Goal: Transaction & Acquisition: Obtain resource

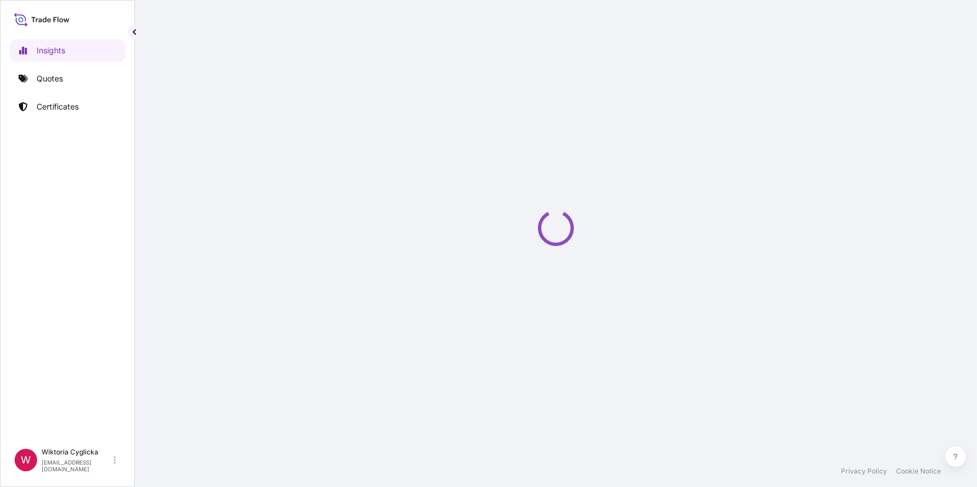
select select "2025"
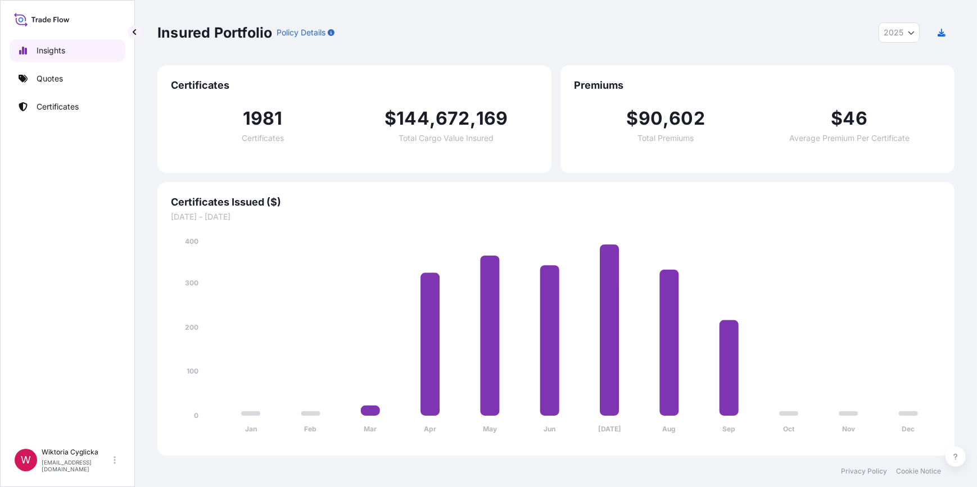
click at [61, 72] on link "Quotes" at bounding box center [68, 78] width 116 height 22
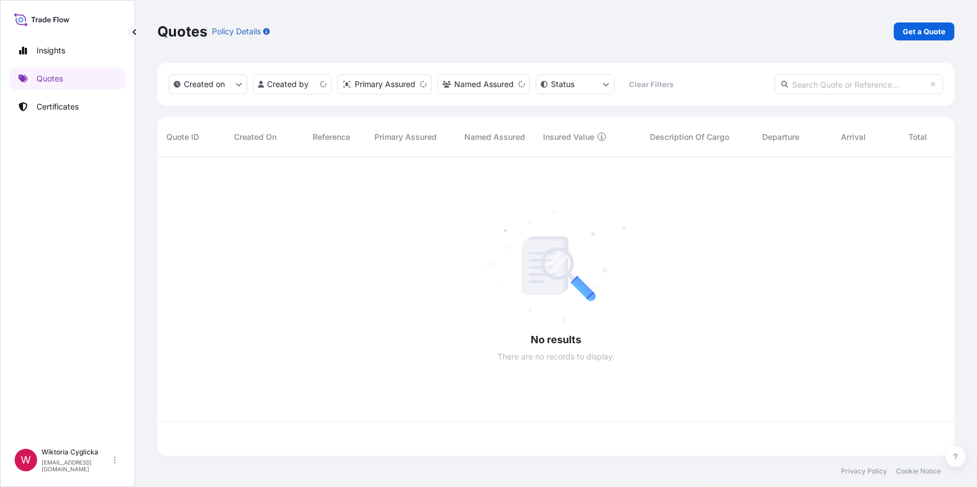
scroll to position [297, 789]
click at [930, 31] on p "Get a Quote" at bounding box center [924, 31] width 43 height 11
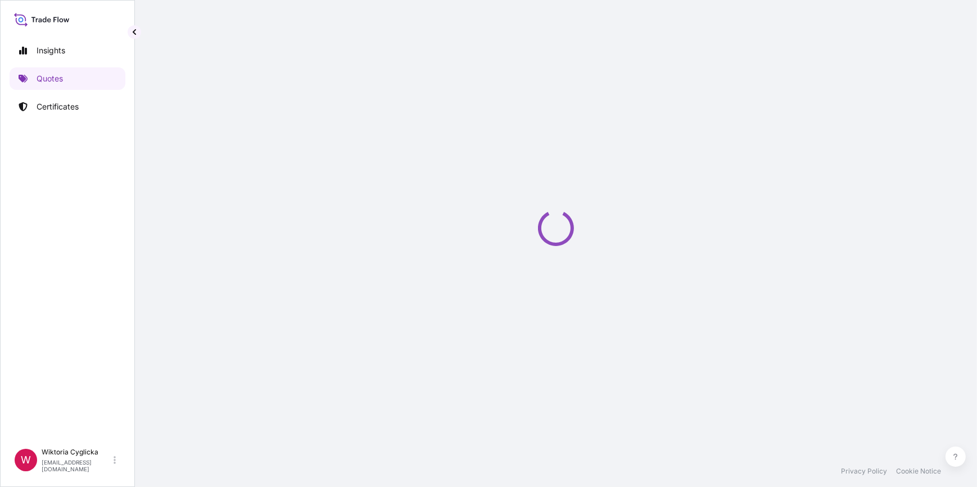
select select "Road / [GEOGRAPHIC_DATA]"
select select "Sea"
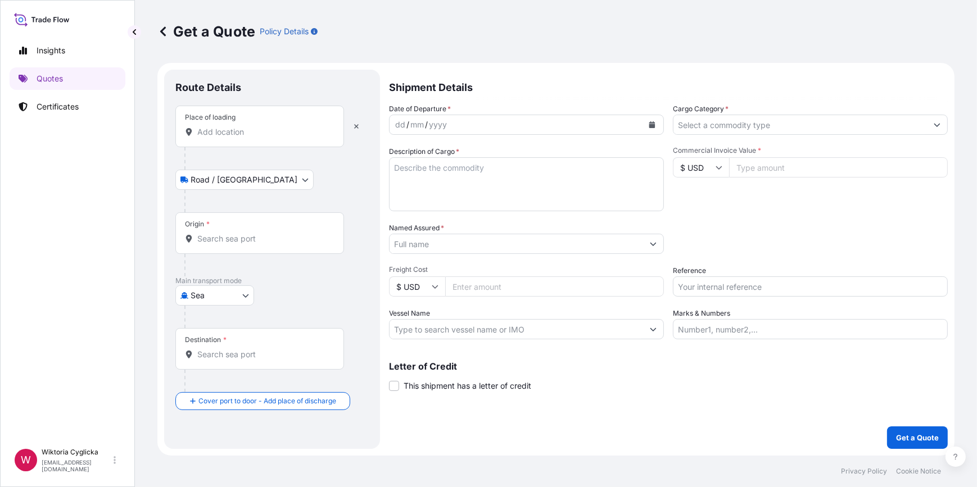
click at [224, 237] on input "Origin *" at bounding box center [263, 238] width 133 height 11
paste input "S02040730"
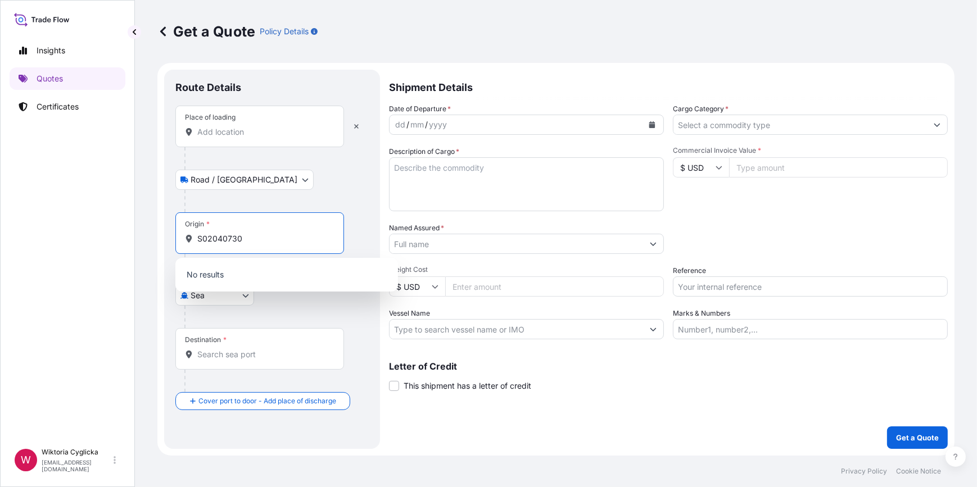
type input "S02040730"
drag, startPoint x: 198, startPoint y: 237, endPoint x: 163, endPoint y: 236, distance: 34.9
click at [163, 236] on form "Route Details Place of loading Road / Inland Road / Inland Origin * S02040730 P…" at bounding box center [555, 259] width 797 height 393
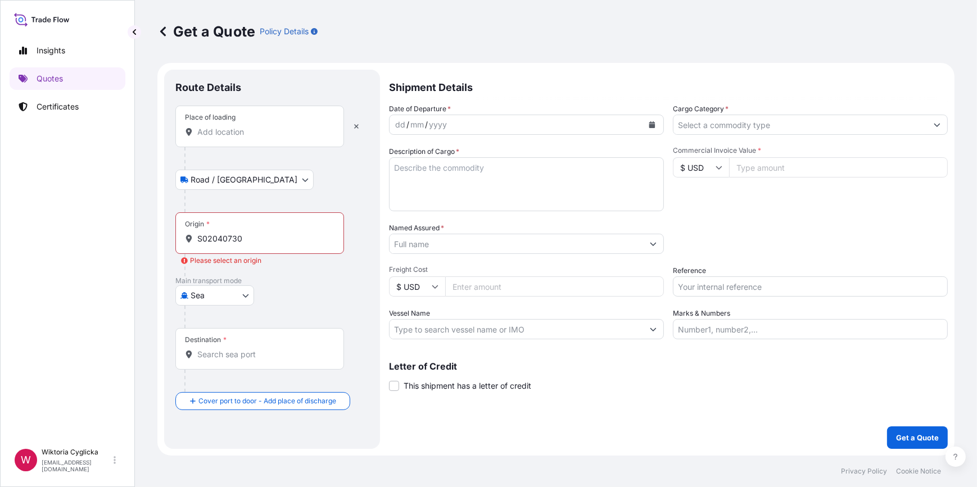
click at [707, 282] on input "Reference" at bounding box center [810, 287] width 275 height 20
paste input "S02040730"
type input "S02040730"
click at [719, 264] on div "Date of Departure * dd / mm / yyyy Cargo Category * Description of Cargo * Comm…" at bounding box center [668, 221] width 559 height 236
click at [697, 165] on input "$ USD" at bounding box center [701, 167] width 56 height 20
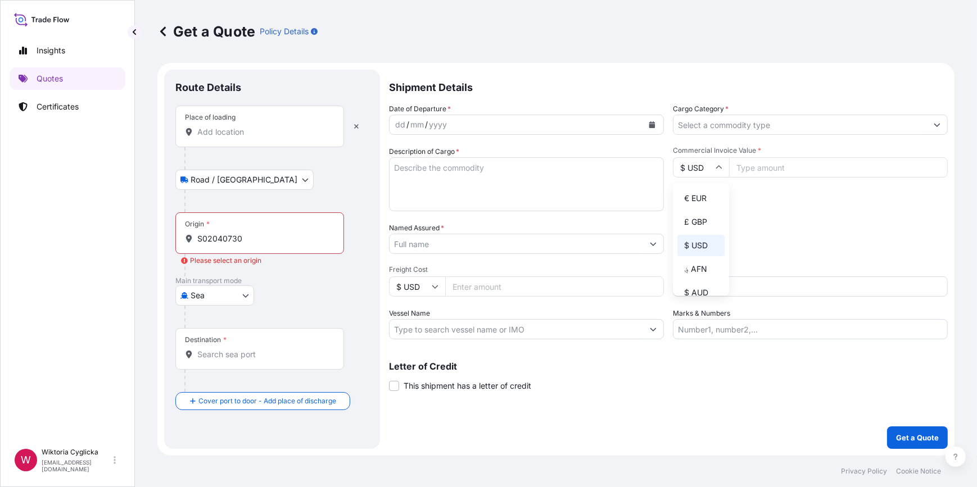
click at [697, 185] on div "€ EUR £ GBP $ USD ؋ AFN $ AUD R$ BRL $ CAD ¥ CNY $ HKD ₹ INR ¥ JPY DH MAD RM MY…" at bounding box center [701, 239] width 56 height 112
click at [714, 191] on div "Commercial Invoice Value * $ USD" at bounding box center [810, 178] width 275 height 65
click at [703, 175] on input "$ USD" at bounding box center [701, 167] width 56 height 20
type input "€ EUR"
click at [754, 168] on input "Commercial Invoice Value *" at bounding box center [838, 167] width 219 height 20
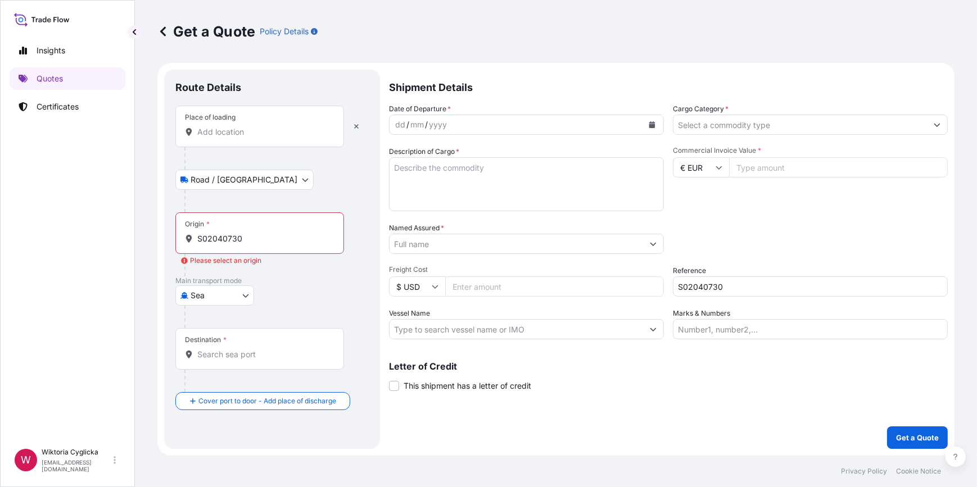
paste input "257435.39"
type input "257435.39"
click at [762, 193] on div "Commercial Invoice Value * € EUR 257435.39" at bounding box center [810, 178] width 275 height 65
click at [742, 121] on input "Cargo Category *" at bounding box center [800, 125] width 254 height 20
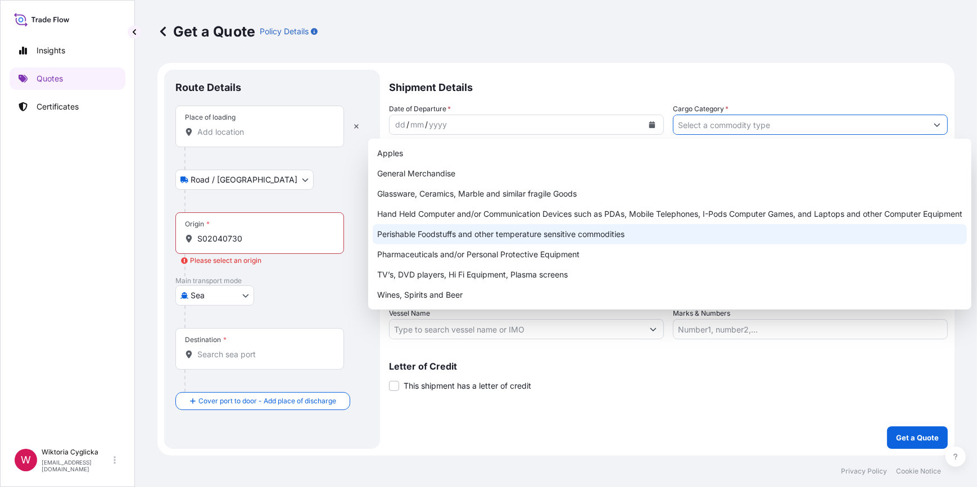
click at [596, 234] on div "Perishable Foodstuffs and other temperature sensitive commodities" at bounding box center [670, 234] width 594 height 20
type input "Perishable Foodstuffs and other temperature sensitive commodities"
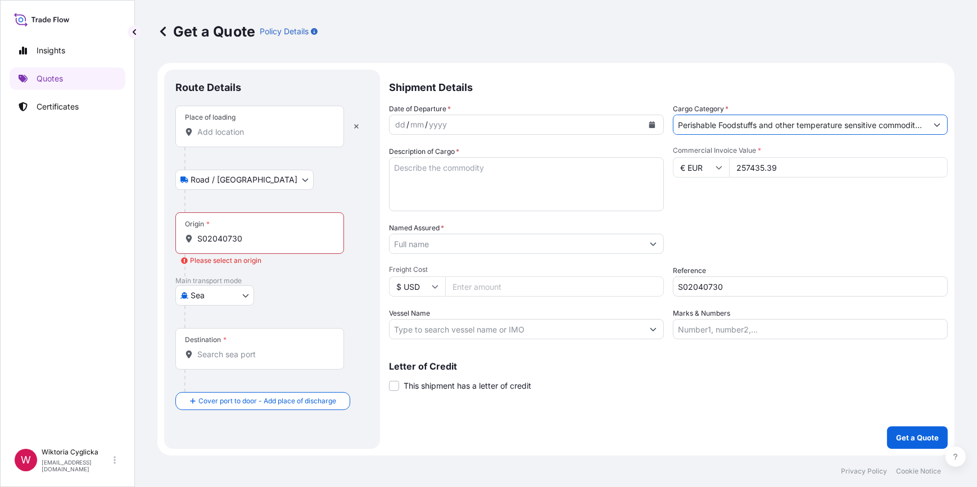
drag, startPoint x: 474, startPoint y: 173, endPoint x: 441, endPoint y: 183, distance: 34.8
click at [474, 173] on textarea "Description of Cargo *" at bounding box center [526, 184] width 275 height 54
click at [507, 191] on textarea "Description of Cargo *" at bounding box center [526, 184] width 275 height 54
paste textarea "SALMON PORTIONS SKINLESS IQF 150/170G 3% NC SALMON PORTIONS SKINLESS 600/950G V…"
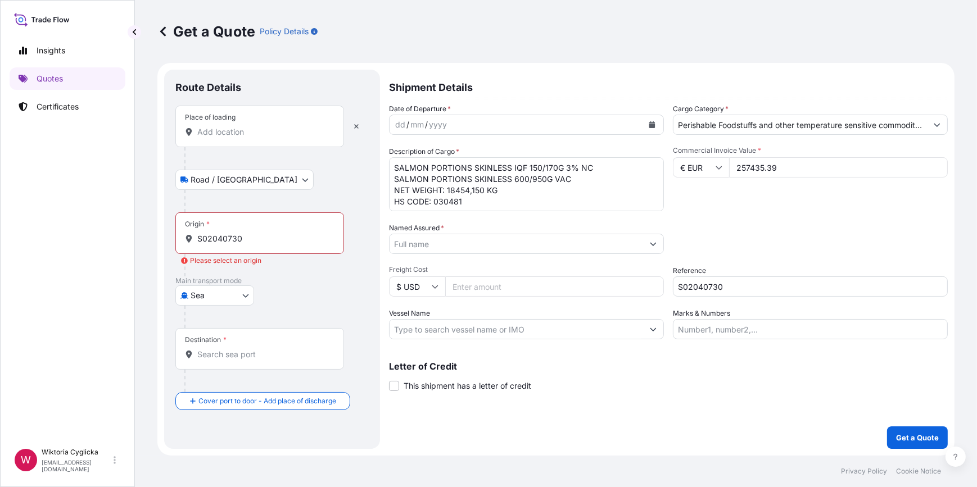
click at [392, 163] on textarea "SALMON PORTIONS SKINLESS IQF 150/170G 3% NC SALMON PORTIONS SKINLESS 600/950G V…" at bounding box center [526, 184] width 275 height 54
paste textarea "OTPU6498210"
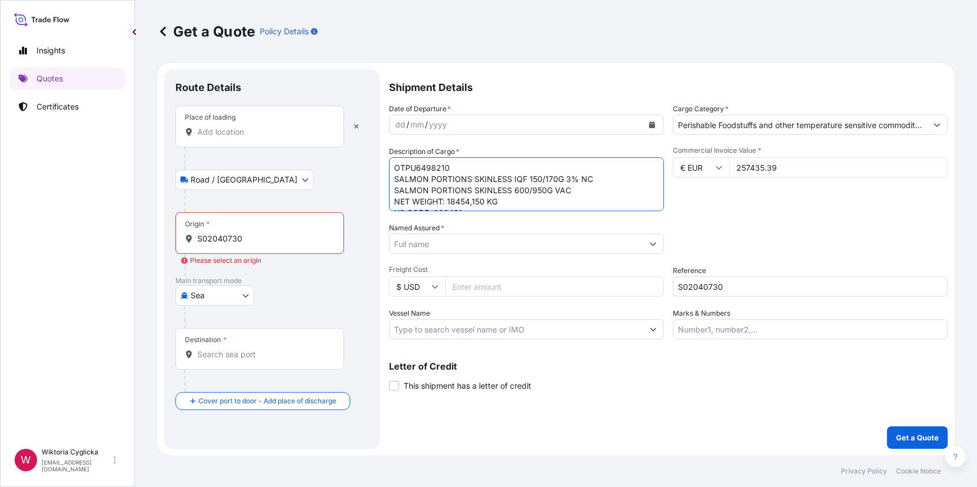
scroll to position [12, 0]
click at [490, 205] on textarea "OTPU6498210 SALMON PORTIONS SKINLESS IQF 150/170G 3% NC SALMON PORTIONS SKINLES…" at bounding box center [526, 184] width 275 height 54
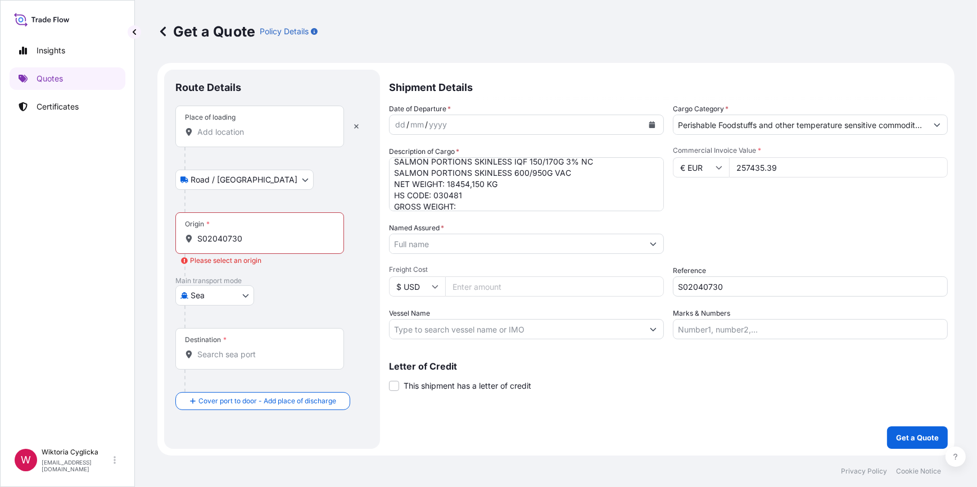
click at [478, 202] on textarea "OTPU6498210 SALMON PORTIONS SKINLESS IQF 150/170G 3% NC SALMON PORTIONS SKINLES…" at bounding box center [526, 184] width 275 height 54
paste textarea "20694.150"
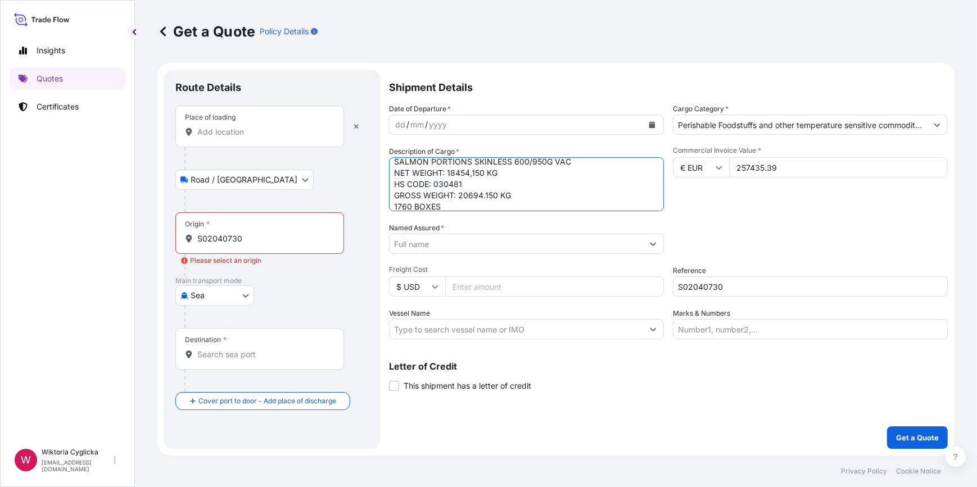
type textarea "OTPU6498210 SALMON PORTIONS SKINLESS IQF 150/170G 3% NC SALMON PORTIONS SKINLES…"
click at [708, 210] on div "Commercial Invoice Value * € EUR 257435.39" at bounding box center [810, 178] width 275 height 65
click at [604, 247] on input "Named Assured *" at bounding box center [517, 244] width 254 height 20
click at [482, 245] on input "Named Assured *" at bounding box center [517, 244] width 254 height 20
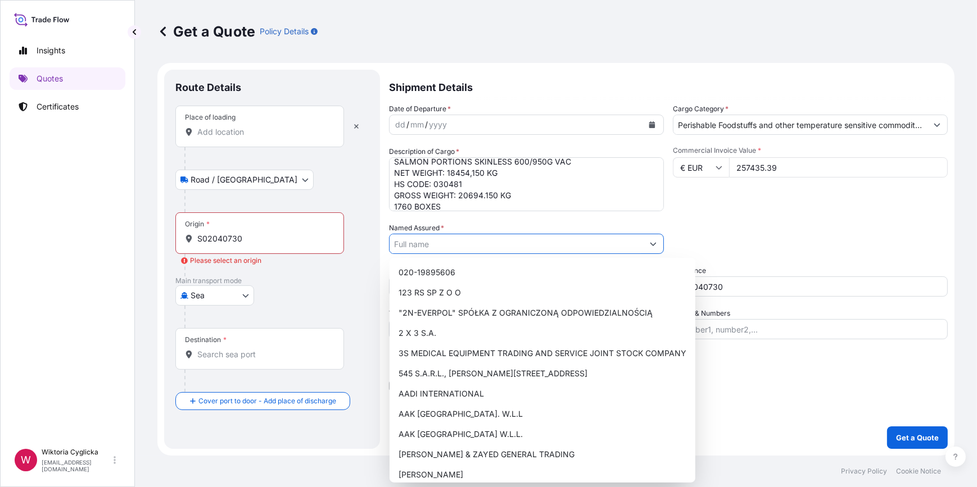
paste input "ATLANTIS S.B LTD"
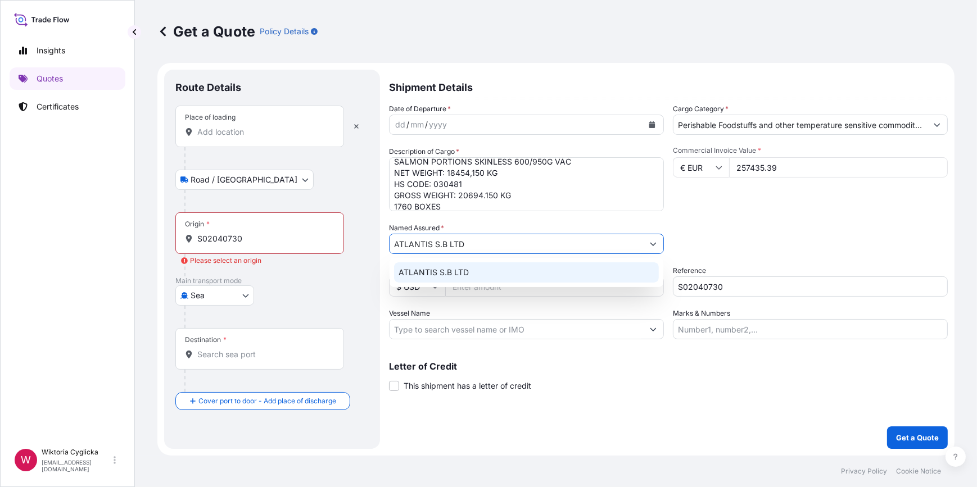
click at [472, 275] on div "ATLANTIS S.B LTD" at bounding box center [526, 273] width 265 height 20
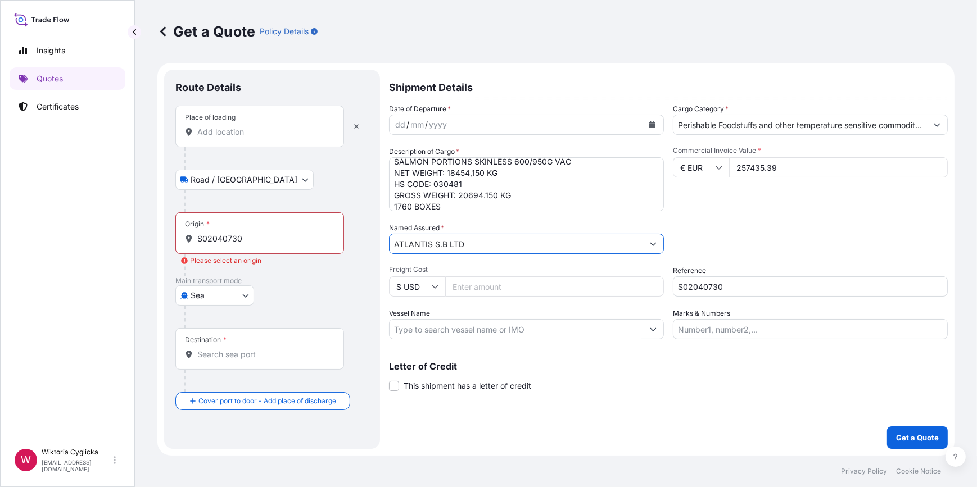
type input "ATLANTIS S.B LTD"
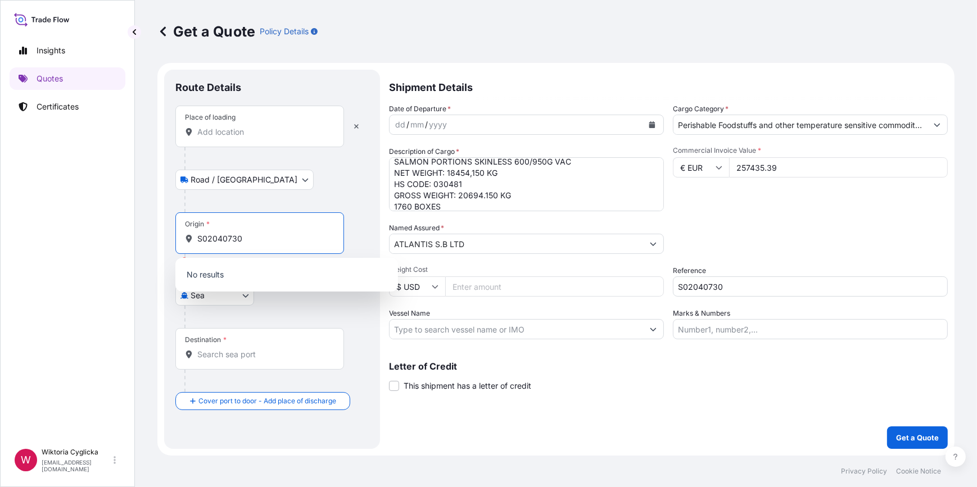
drag, startPoint x: 261, startPoint y: 237, endPoint x: 155, endPoint y: 230, distance: 105.9
click at [155, 230] on div "Get a Quote Policy Details Route Details Place of loading Road / Inland Road / …" at bounding box center [556, 228] width 842 height 456
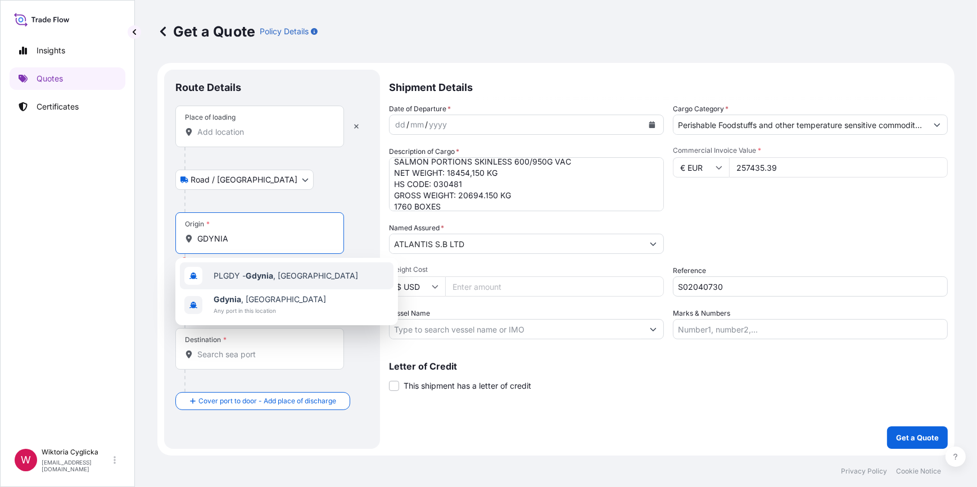
click at [234, 273] on span "PLGDY - [GEOGRAPHIC_DATA] , [GEOGRAPHIC_DATA]" at bounding box center [286, 275] width 144 height 11
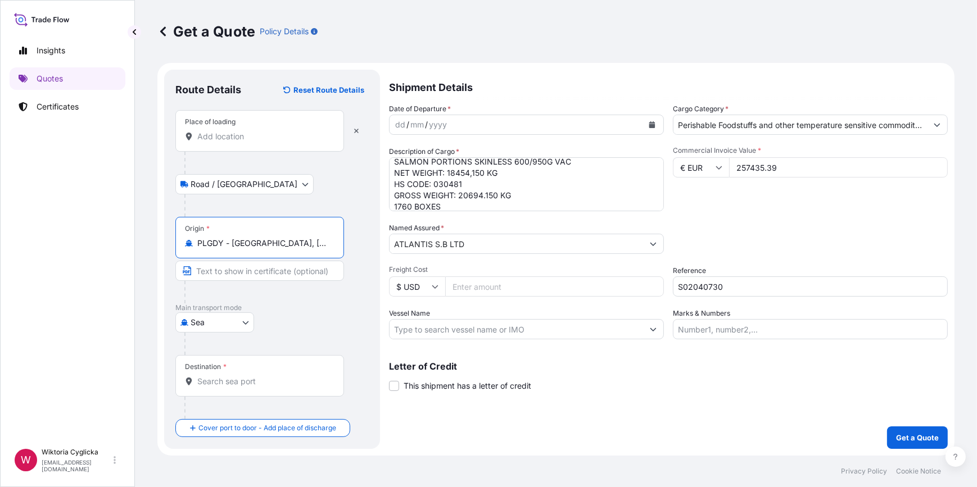
type input "PLGDY - [GEOGRAPHIC_DATA], [GEOGRAPHIC_DATA]"
click at [230, 385] on input "Destination *" at bounding box center [263, 381] width 133 height 11
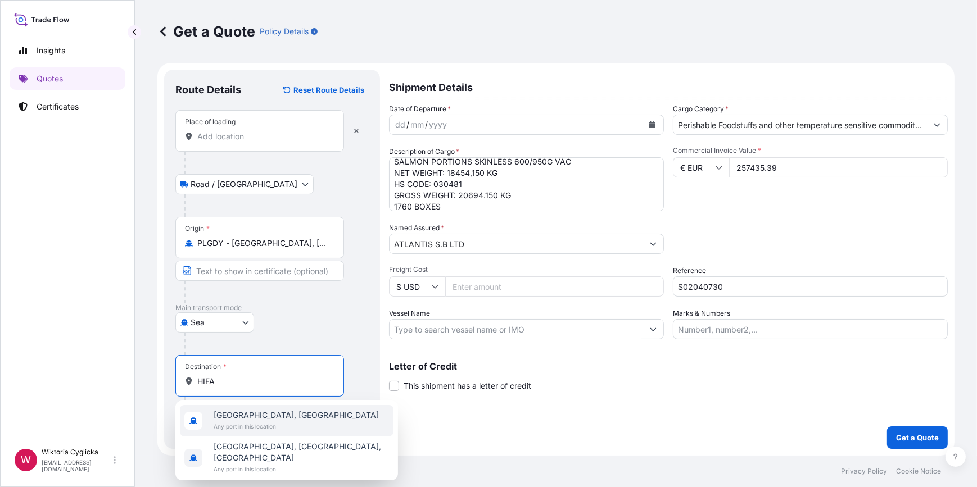
click at [258, 415] on span "[GEOGRAPHIC_DATA], [GEOGRAPHIC_DATA]" at bounding box center [296, 415] width 165 height 11
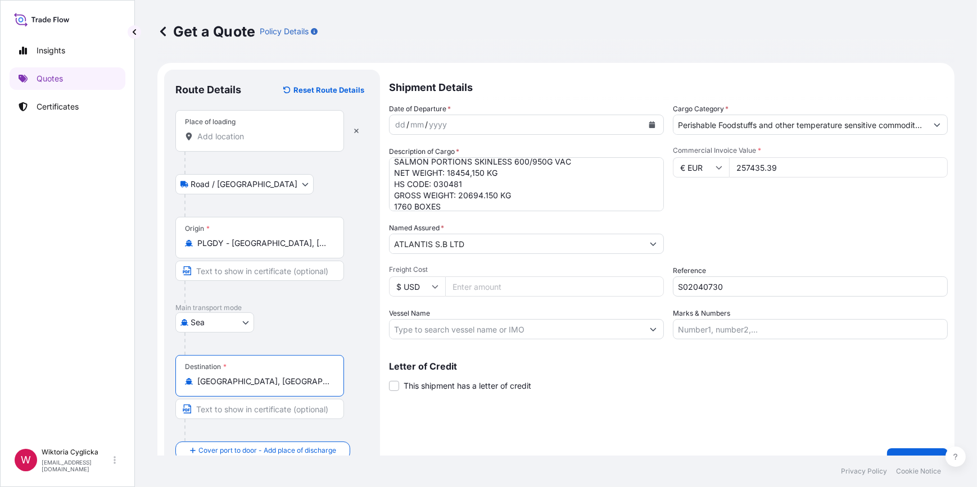
scroll to position [21, 0]
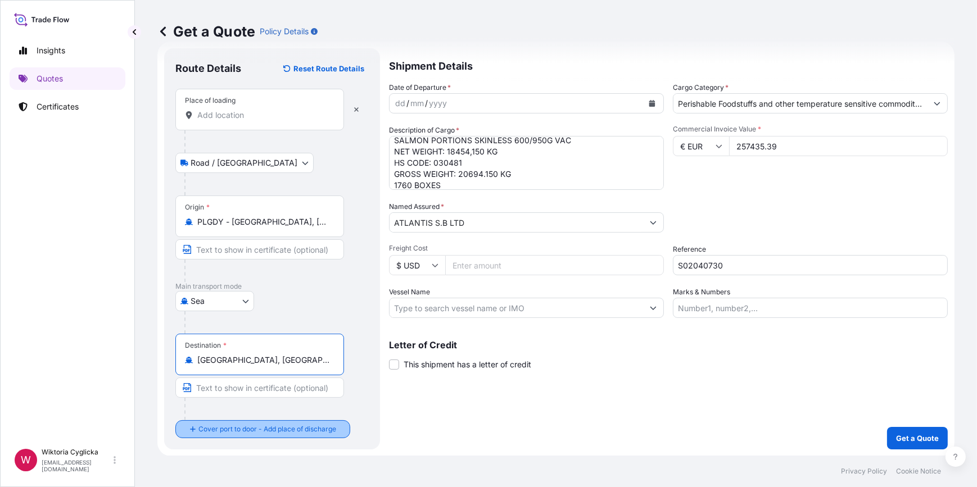
type input "[GEOGRAPHIC_DATA], [GEOGRAPHIC_DATA]"
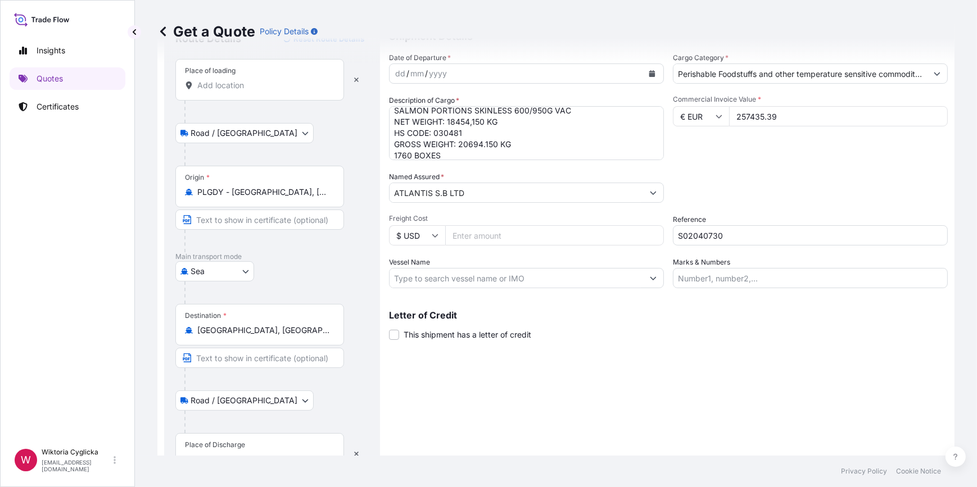
scroll to position [88, 0]
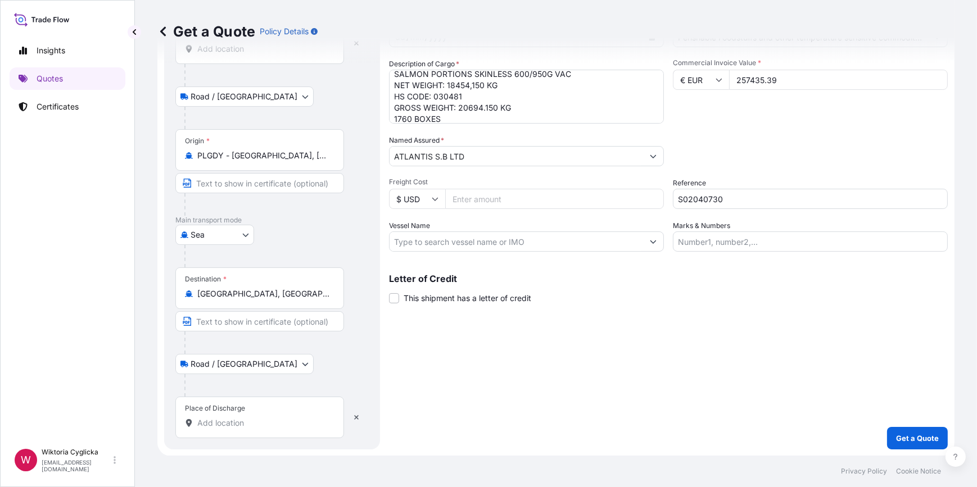
click at [244, 362] on body "2 options available. Insights Quotes Certificates W Wiktoria Cyglicka [EMAIL_AD…" at bounding box center [488, 243] width 977 height 487
click at [251, 420] on input "Place of Discharge" at bounding box center [263, 423] width 133 height 11
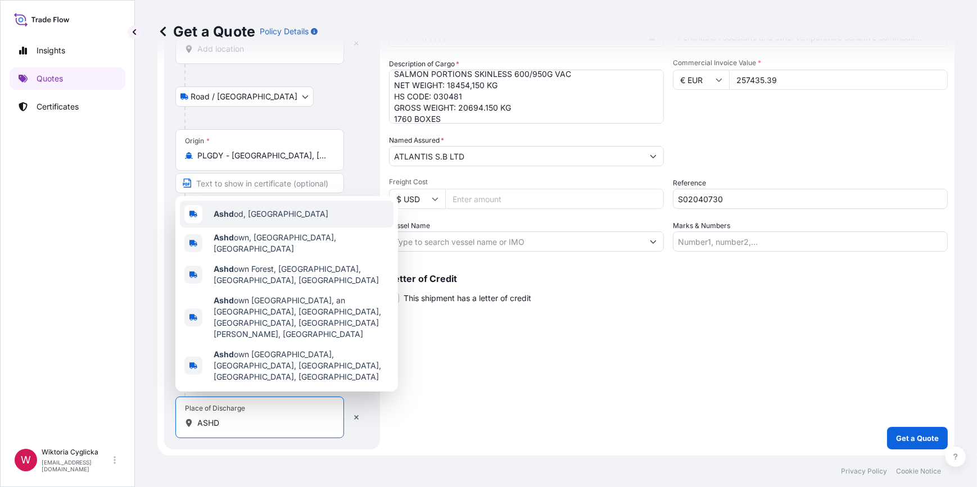
click at [272, 228] on div "Ashd od, [GEOGRAPHIC_DATA]" at bounding box center [287, 214] width 214 height 27
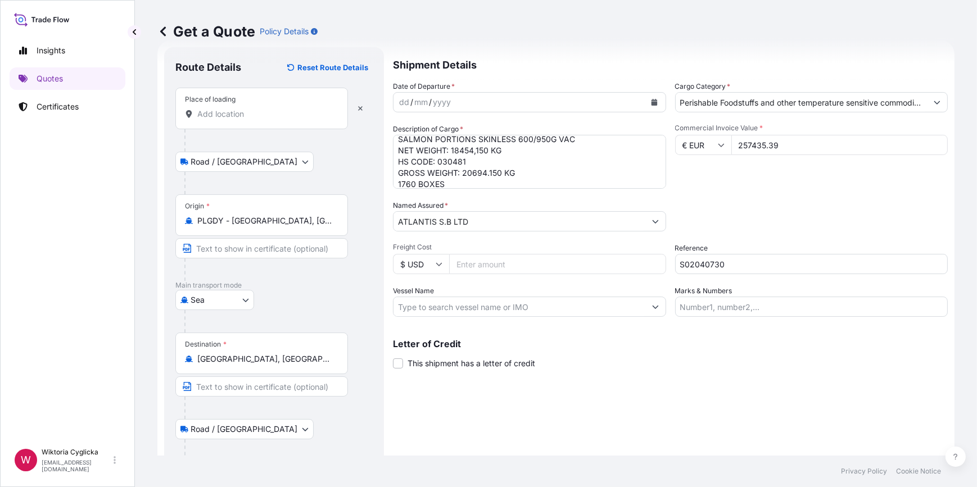
scroll to position [0, 0]
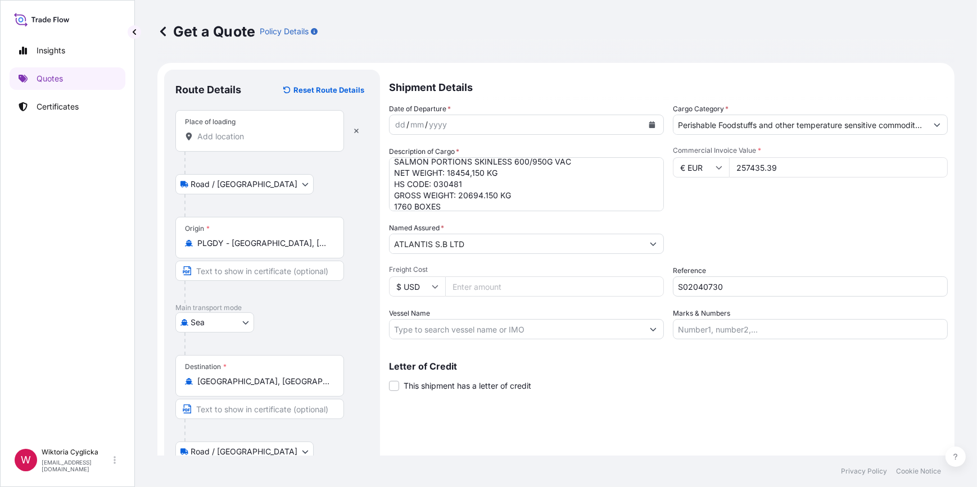
type input "[GEOGRAPHIC_DATA], [GEOGRAPHIC_DATA]"
click at [227, 133] on input "Place of loading" at bounding box center [263, 136] width 133 height 11
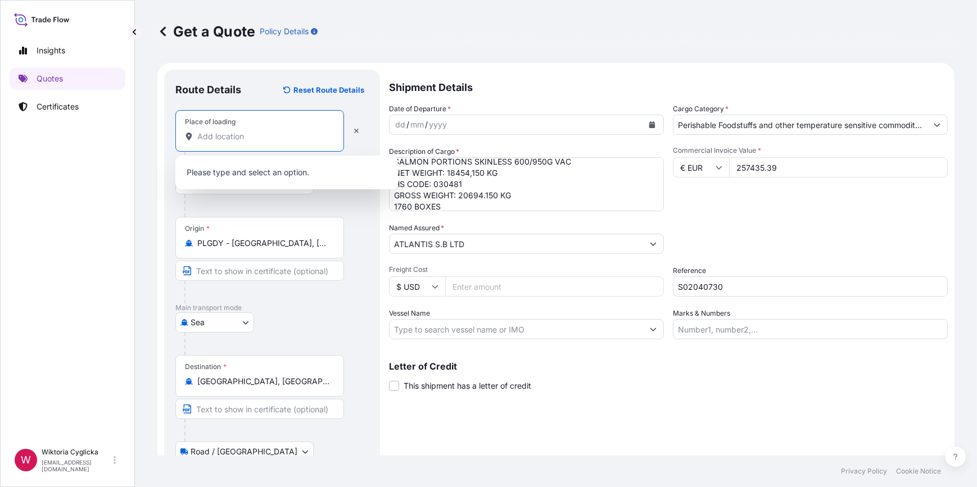
click at [274, 131] on input "Place of loading" at bounding box center [263, 136] width 133 height 11
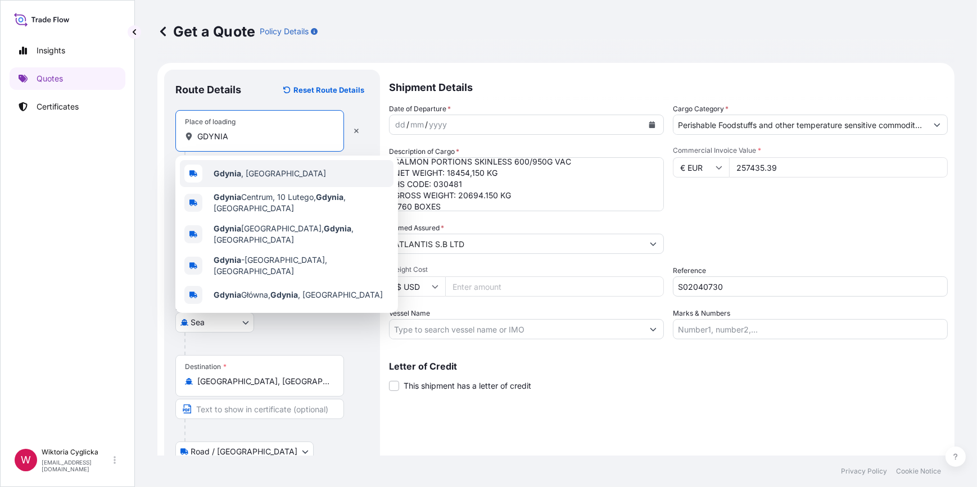
click at [219, 175] on b "Gdynia" at bounding box center [228, 174] width 28 height 10
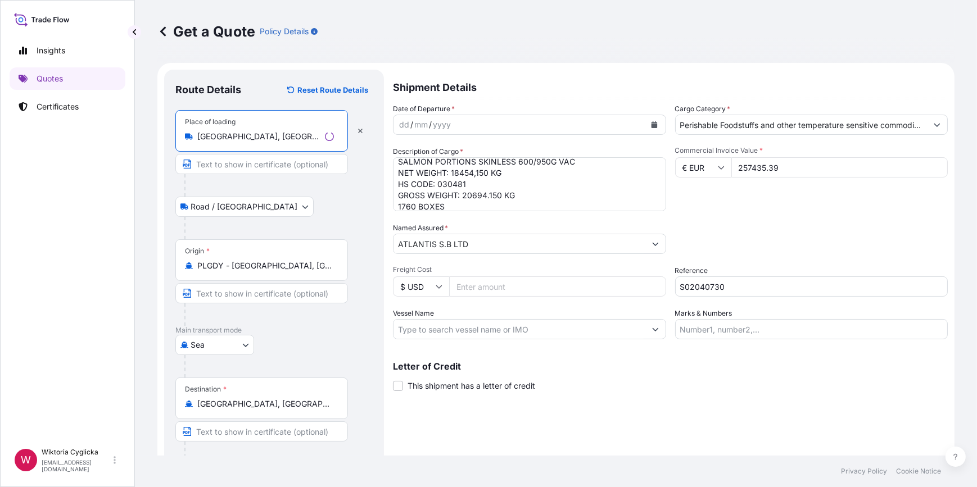
type input "[GEOGRAPHIC_DATA], [GEOGRAPHIC_DATA]"
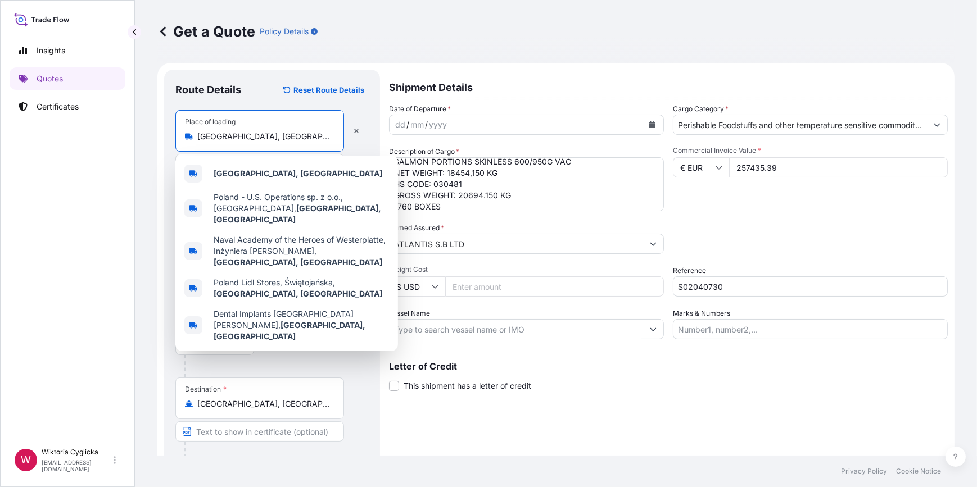
click at [650, 121] on icon "Calendar" at bounding box center [652, 124] width 7 height 7
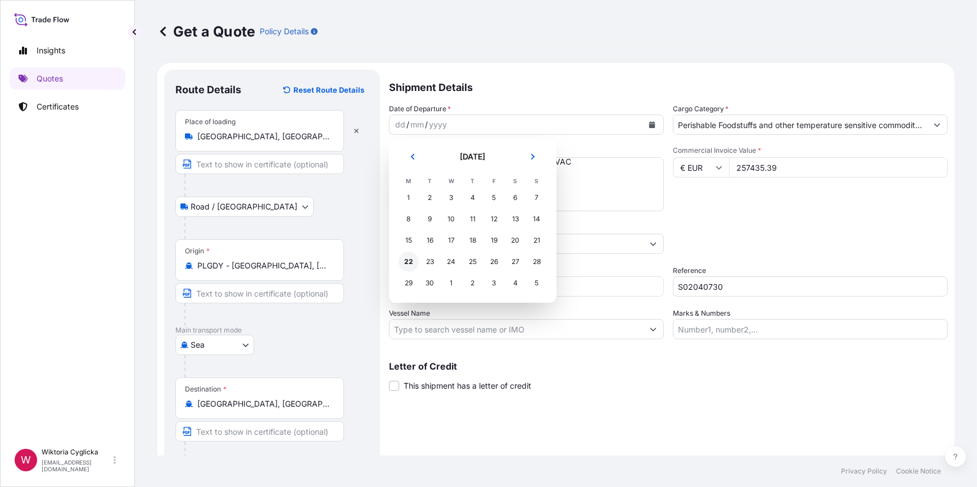
click at [409, 260] on div "22" at bounding box center [409, 262] width 20 height 20
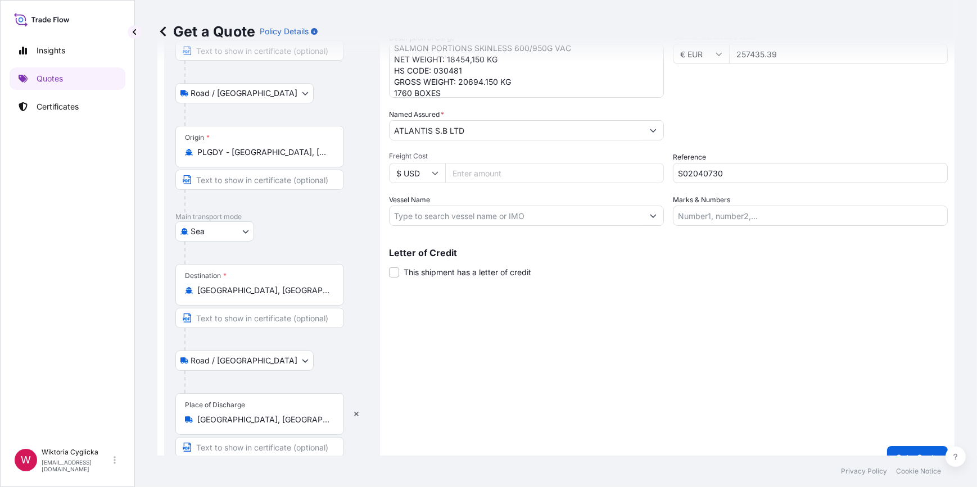
scroll to position [119, 0]
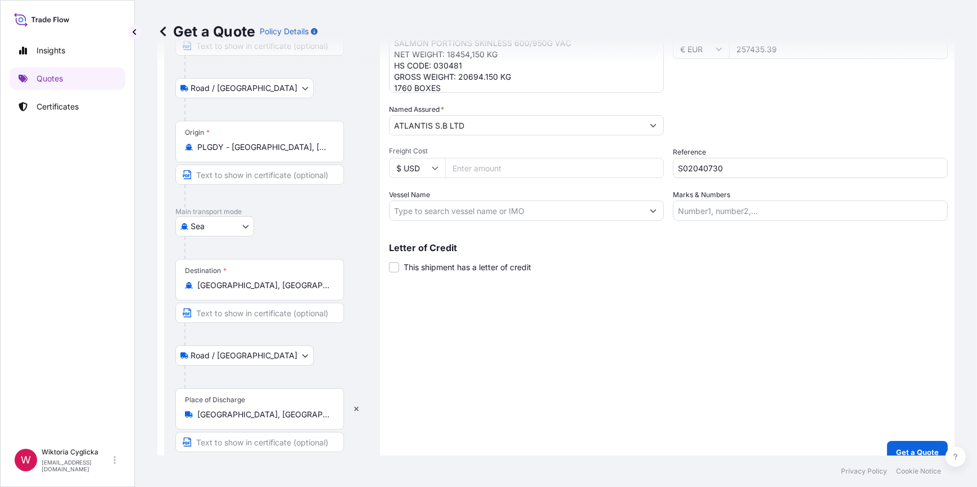
click at [901, 447] on p "Get a Quote" at bounding box center [917, 452] width 43 height 11
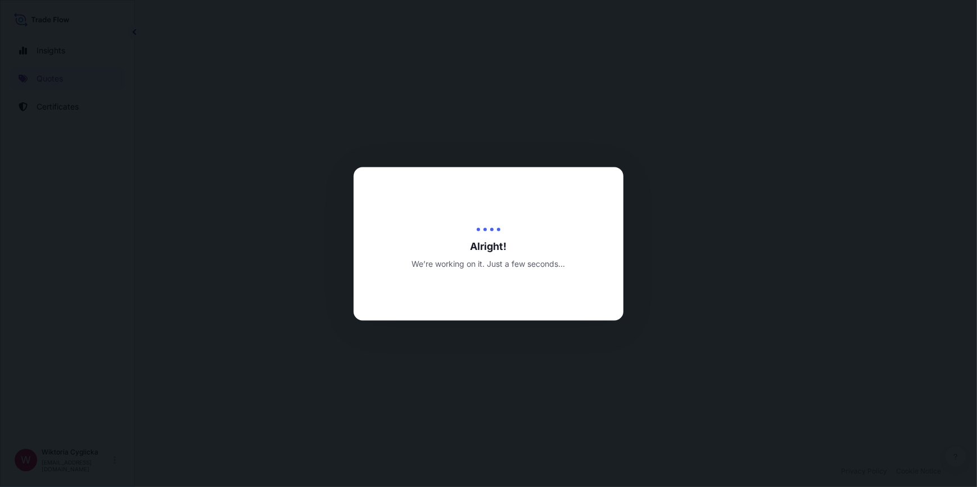
select select "Road / [GEOGRAPHIC_DATA]"
select select "Sea"
select select "Road / [GEOGRAPHIC_DATA]"
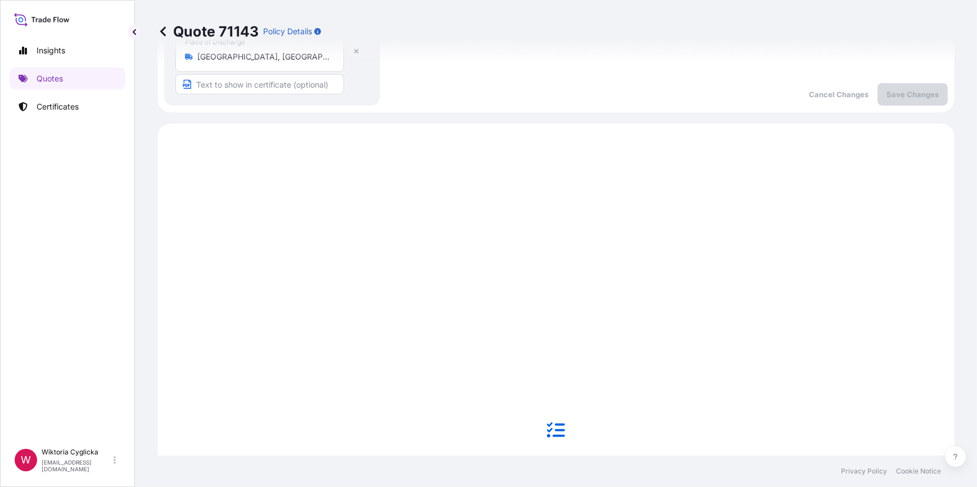
scroll to position [468, 0]
click at [103, 73] on link "Quotes" at bounding box center [68, 78] width 116 height 22
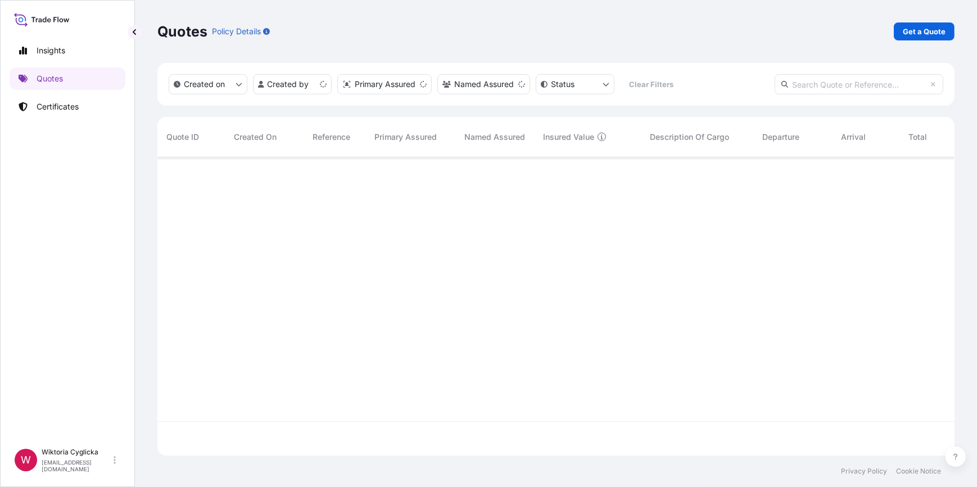
scroll to position [297, 789]
click at [914, 36] on p "Get a Quote" at bounding box center [924, 31] width 43 height 11
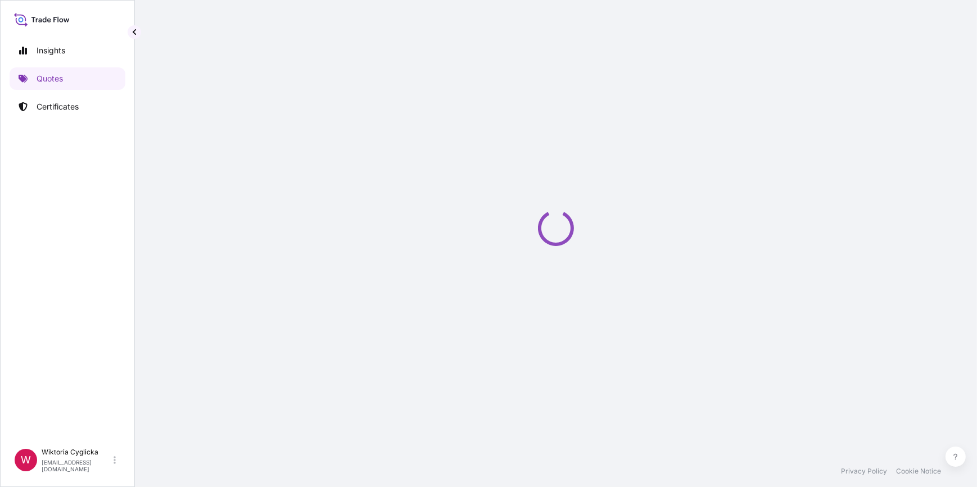
select select "Road / [GEOGRAPHIC_DATA]"
select select "Sea"
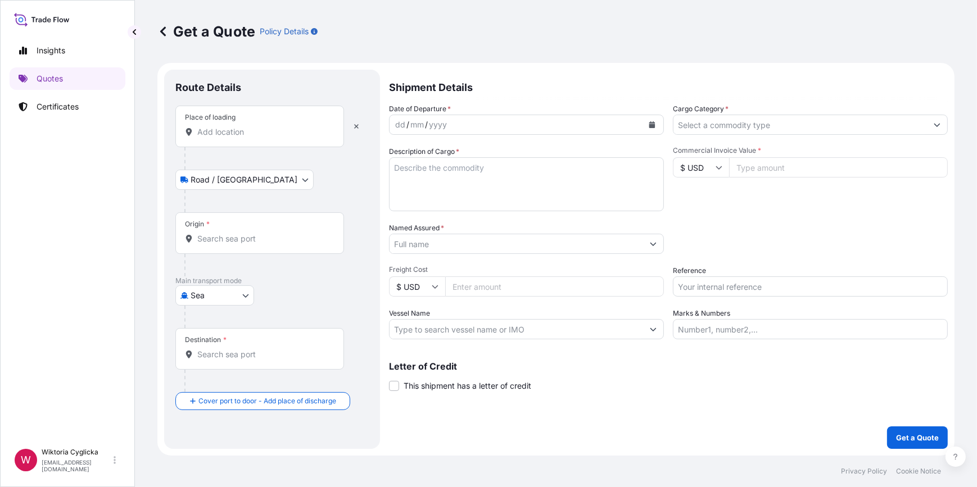
click at [738, 273] on div "Reference" at bounding box center [810, 280] width 275 height 31
click at [734, 284] on input "Reference" at bounding box center [810, 287] width 275 height 20
paste input "S02054915"
type input "S02054915"
click at [760, 239] on div "Packing Category Type to search a container mode Please select a primary mode o…" at bounding box center [810, 238] width 275 height 31
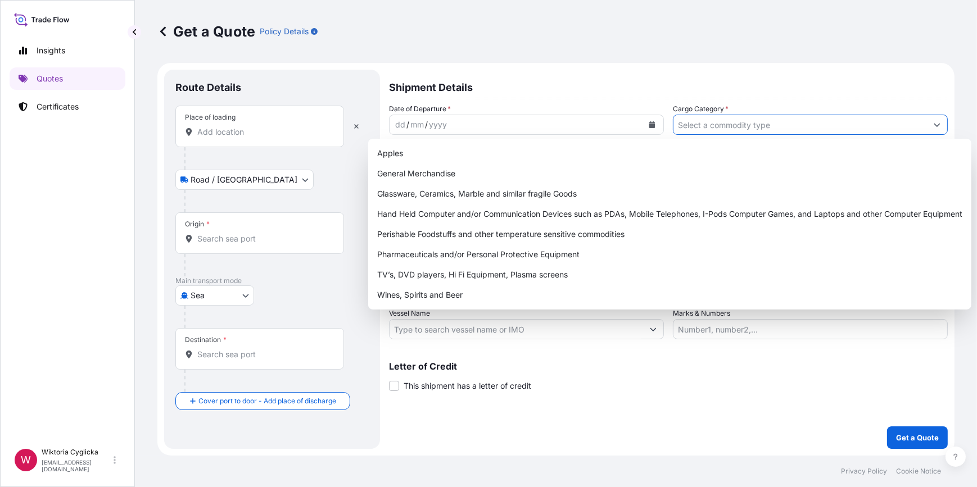
click at [721, 128] on input "Cargo Category *" at bounding box center [800, 125] width 254 height 20
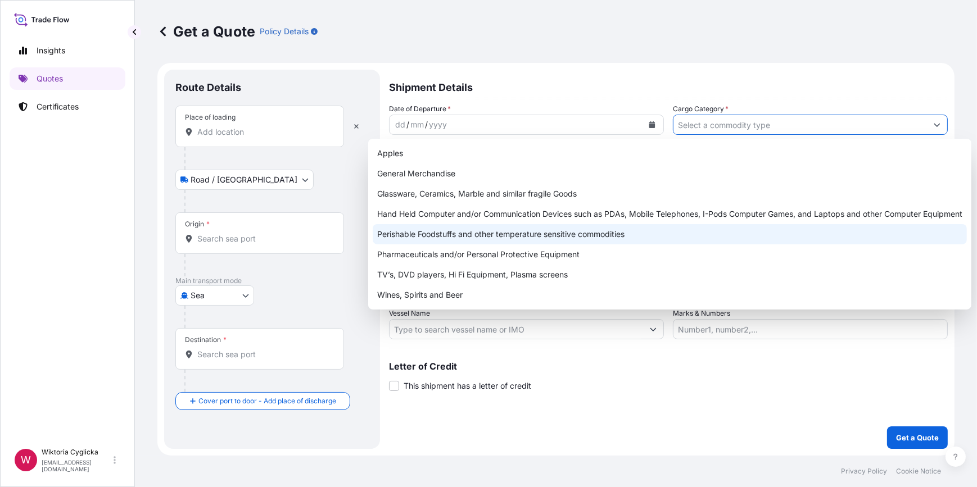
click at [571, 234] on div "Perishable Foodstuffs and other temperature sensitive commodities" at bounding box center [670, 234] width 594 height 20
type input "Perishable Foodstuffs and other temperature sensitive commodities"
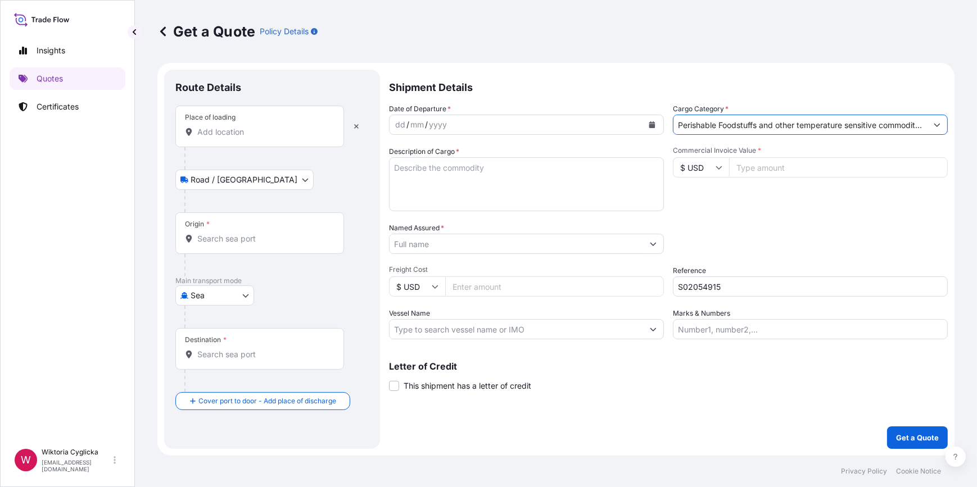
click at [699, 164] on input "$ USD" at bounding box center [701, 167] width 56 height 20
click at [754, 166] on input "Commercial Invoice Value *" at bounding box center [838, 167] width 219 height 20
type input "147849"
click at [781, 213] on div "Date of Departure * dd / mm / yyyy Cargo Category * Perishable Foodstuffs and o…" at bounding box center [668, 221] width 559 height 236
click at [560, 176] on textarea "Description of Cargo *" at bounding box center [526, 184] width 275 height 54
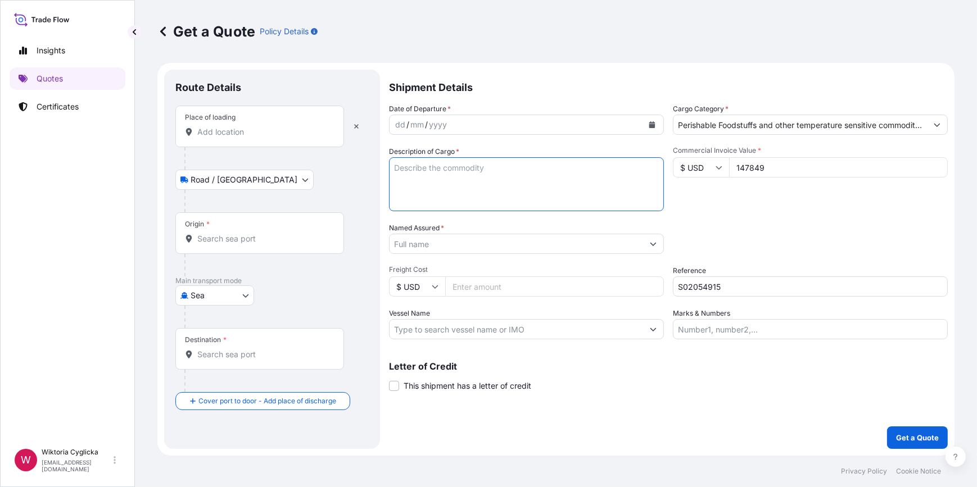
click at [238, 236] on input "Origin *" at bounding box center [263, 238] width 133 height 11
click at [441, 173] on textarea "Description of Cargo *" at bounding box center [526, 184] width 275 height 54
paste textarea "HLBU 9554420"
click at [420, 165] on textarea "HLBU 9554420" at bounding box center [526, 184] width 275 height 54
click at [417, 161] on textarea "HLBU 9554420" at bounding box center [526, 184] width 275 height 54
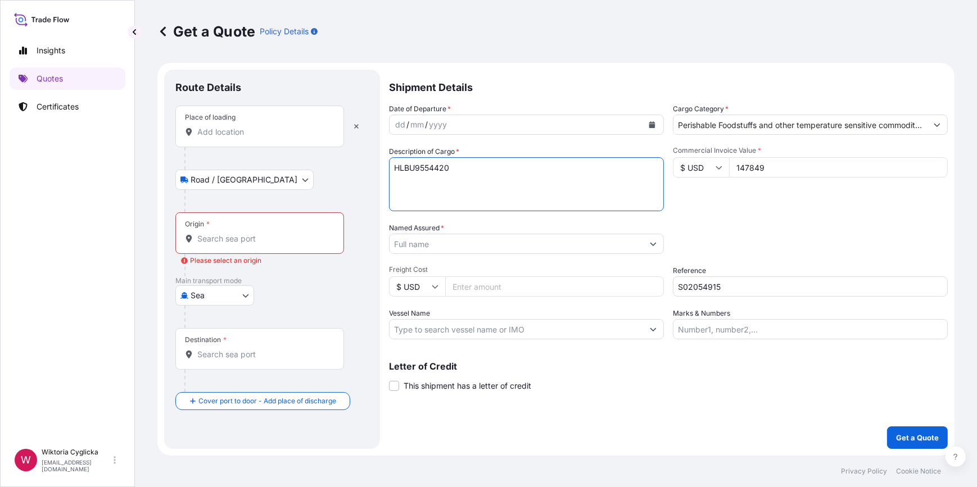
click at [519, 185] on textarea "HLBU9554420" at bounding box center [526, 184] width 275 height 54
click at [475, 192] on textarea "HLBU9554420" at bounding box center [526, 184] width 275 height 54
paste textarea "WAFERS ELITESSE TRIANGLE 23G/552G NET WEIGHT: 17566,85 KG HS CODE: 190532"
click at [475, 192] on textarea "HLBU9554420 WAFERS ELITESSE TRIANGLE 23G/552G NET WEIGHT: 17566,85 KG HS CODE: …" at bounding box center [526, 184] width 275 height 54
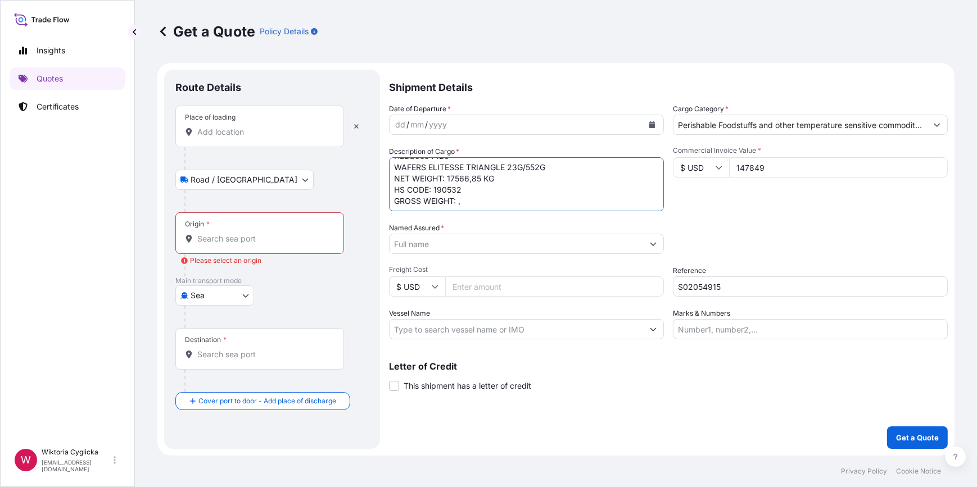
click at [474, 199] on textarea "HLBU9554420 WAFERS ELITESSE TRIANGLE 23G/552G NET WEIGHT: 17566,85 KG HS CODE: …" at bounding box center [526, 184] width 275 height 54
type textarea "HLBU9554420 WAFERS ELITESSE TRIANGLE 23G/552G NET WEIGHT: 17566,85 KG HS CODE: …"
click at [222, 130] on input "Place of loading" at bounding box center [263, 131] width 133 height 11
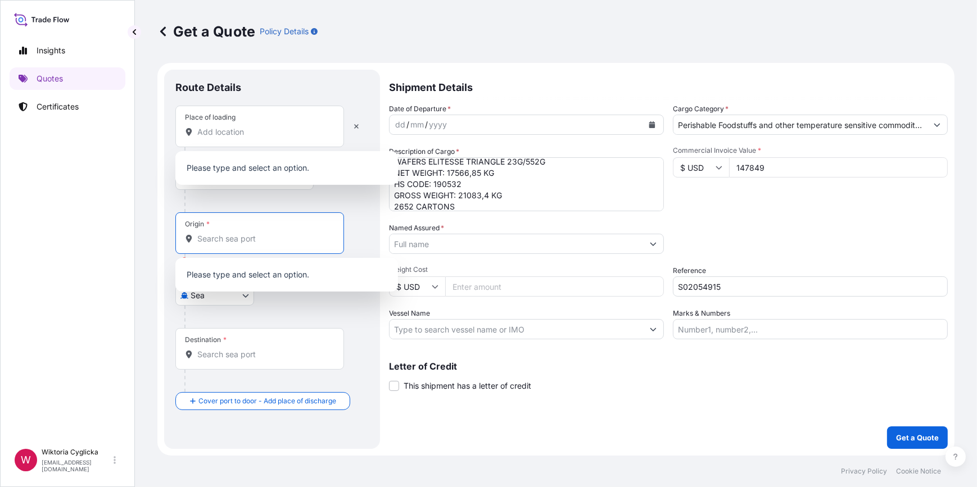
click at [223, 234] on input "Origin * Please select an origin" at bounding box center [263, 238] width 133 height 11
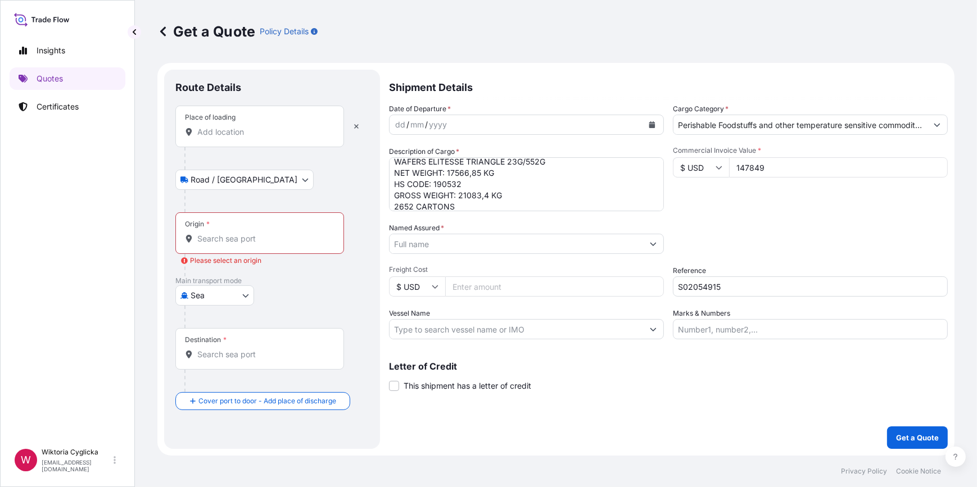
click at [239, 238] on input "Origin * Please select an origin" at bounding box center [263, 238] width 133 height 11
paste input "GDYNIA"
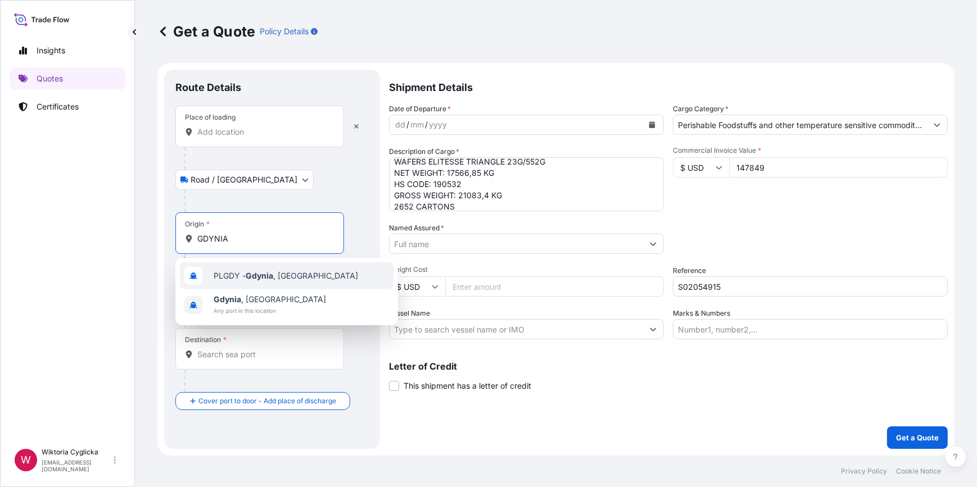
click at [234, 275] on span "PLGDY - [GEOGRAPHIC_DATA] , [GEOGRAPHIC_DATA]" at bounding box center [286, 275] width 144 height 11
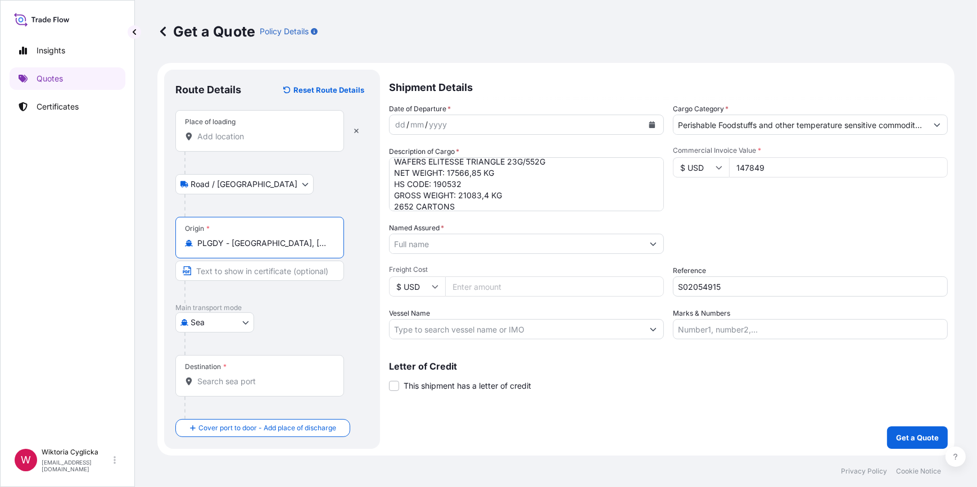
type input "PLGDY - [GEOGRAPHIC_DATA], [GEOGRAPHIC_DATA]"
click at [230, 382] on input "Destination *" at bounding box center [263, 381] width 133 height 11
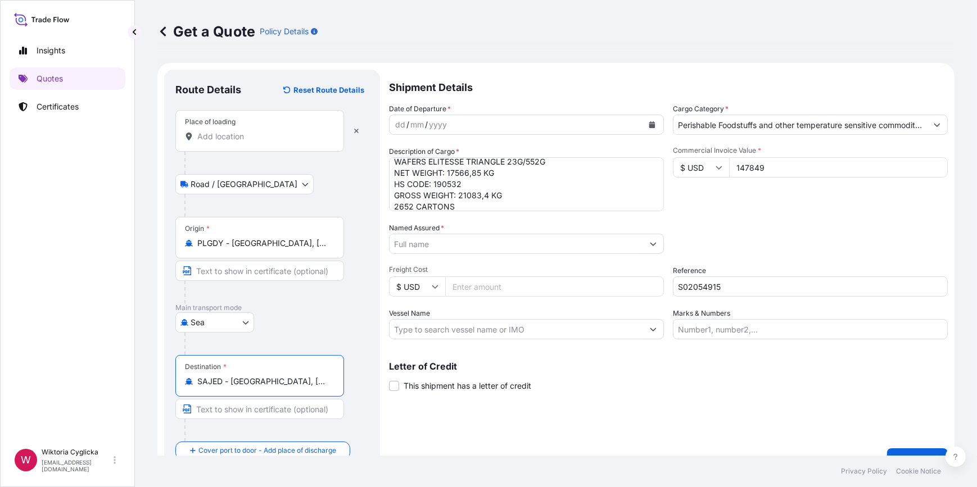
type input "SAJED - [GEOGRAPHIC_DATA], [GEOGRAPHIC_DATA]"
click at [471, 245] on input "Named Assured *" at bounding box center [517, 244] width 254 height 20
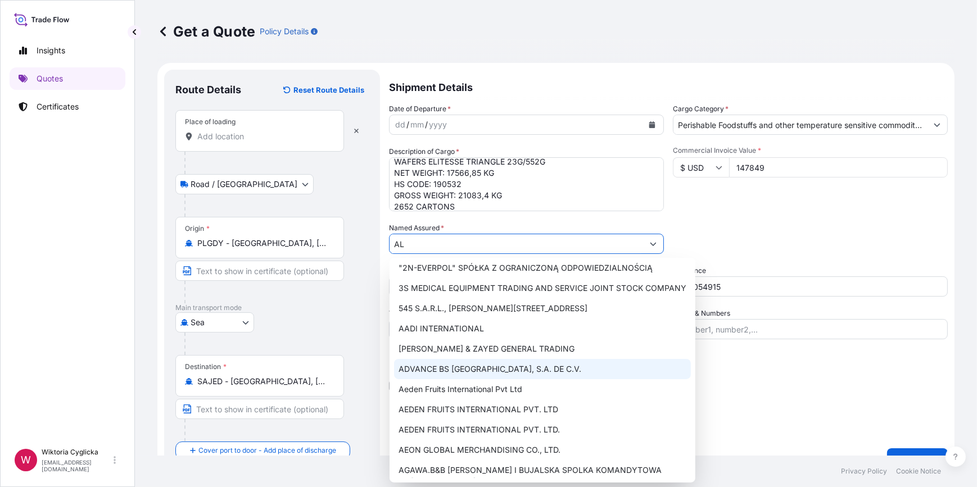
scroll to position [0, 0]
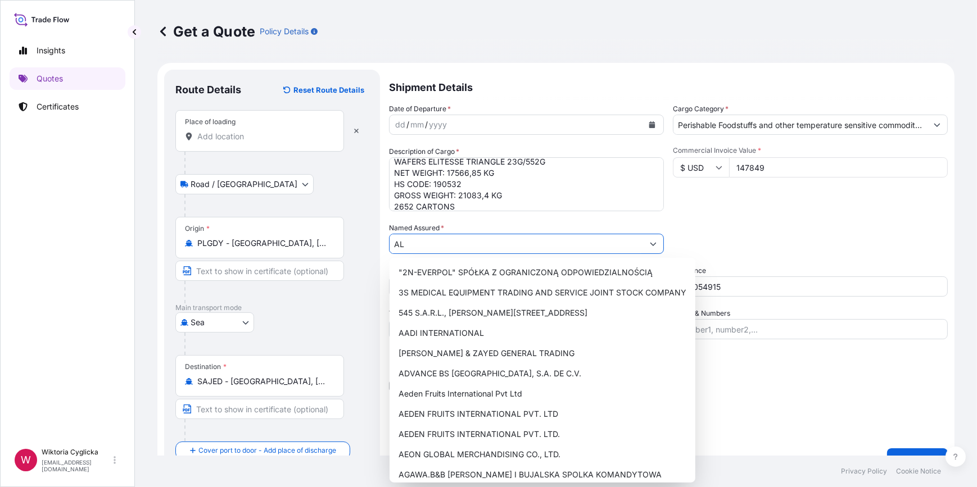
click at [441, 239] on input "AL" at bounding box center [517, 244] width 254 height 20
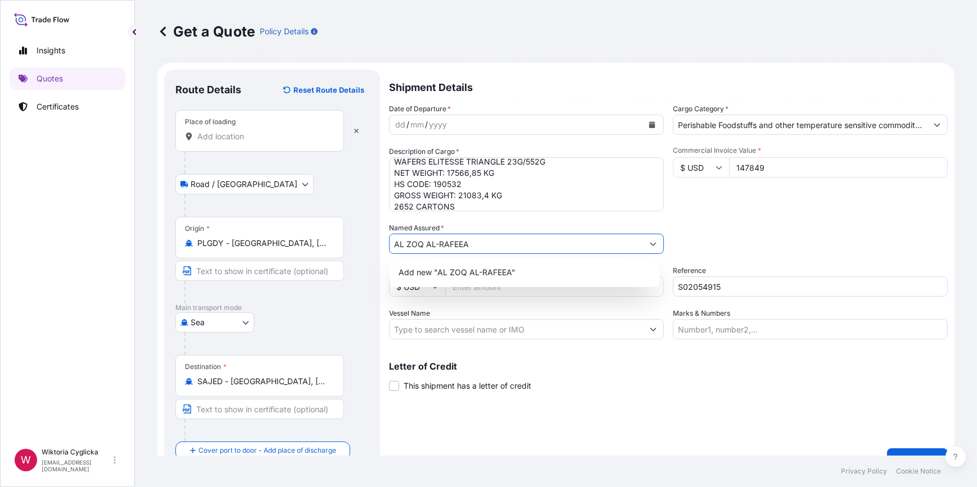
drag, startPoint x: 481, startPoint y: 236, endPoint x: 371, endPoint y: 232, distance: 110.3
click at [371, 232] on form "Route Details Reset Route Details Place of loading Road / Inland Road / Inland …" at bounding box center [555, 270] width 797 height 415
paste input "-ZOQ AL-RAFEEA FOR DRY SWEETS & FOOD STUFF CO."
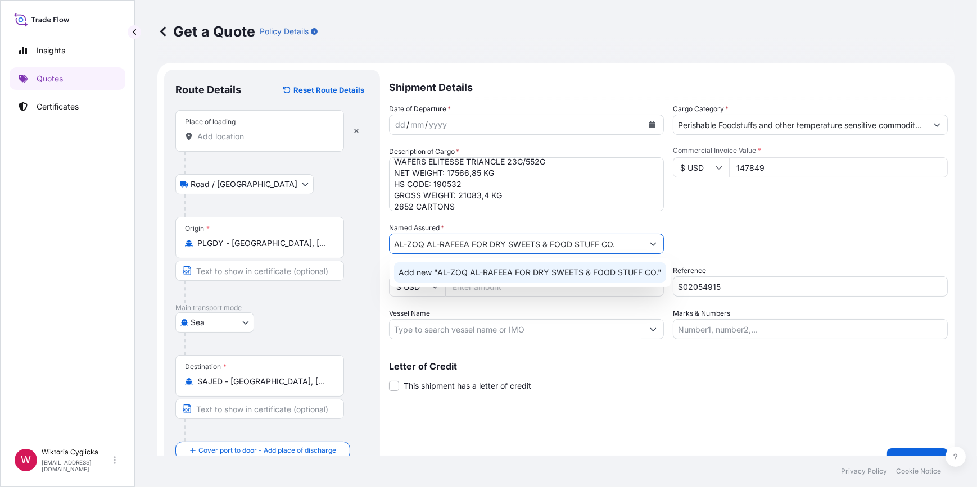
click at [611, 272] on span "Add new "AL-ZOQ AL-RAFEEA FOR DRY SWEETS & FOOD STUFF CO."" at bounding box center [530, 272] width 263 height 11
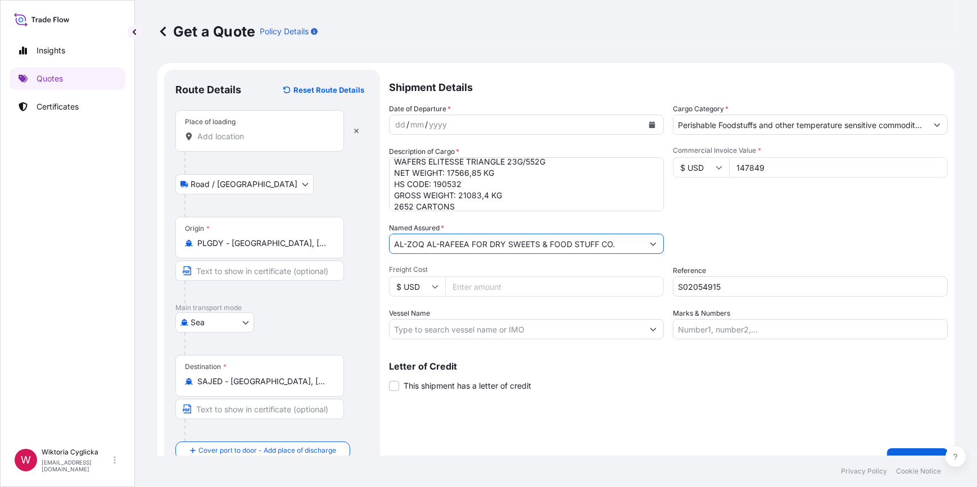
type input "AL-ZOQ AL-RAFEEA FOR DRY SWEETS & FOOD STUFF CO."
click at [752, 243] on div "Packing Category Type to search a container mode Please select a primary mode o…" at bounding box center [810, 238] width 275 height 31
click at [652, 125] on button "Calendar" at bounding box center [652, 125] width 18 height 18
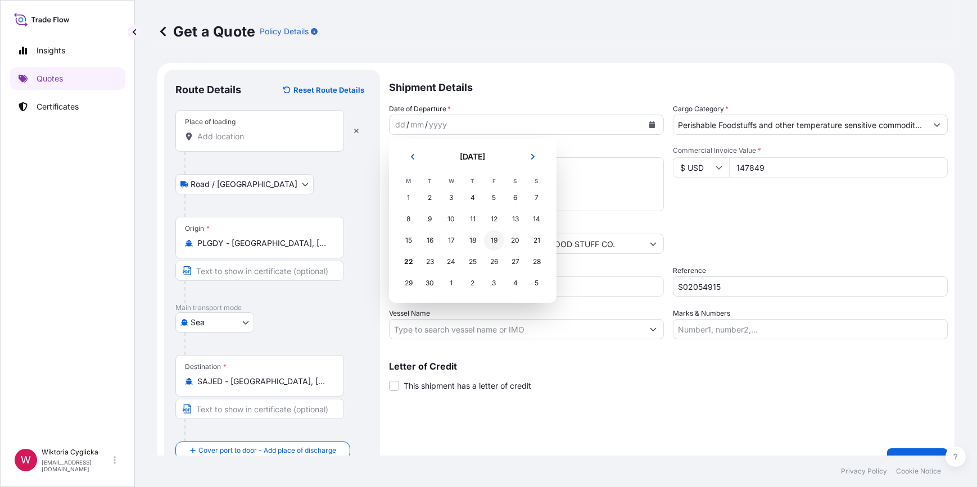
click at [499, 239] on div "19" at bounding box center [494, 240] width 20 height 20
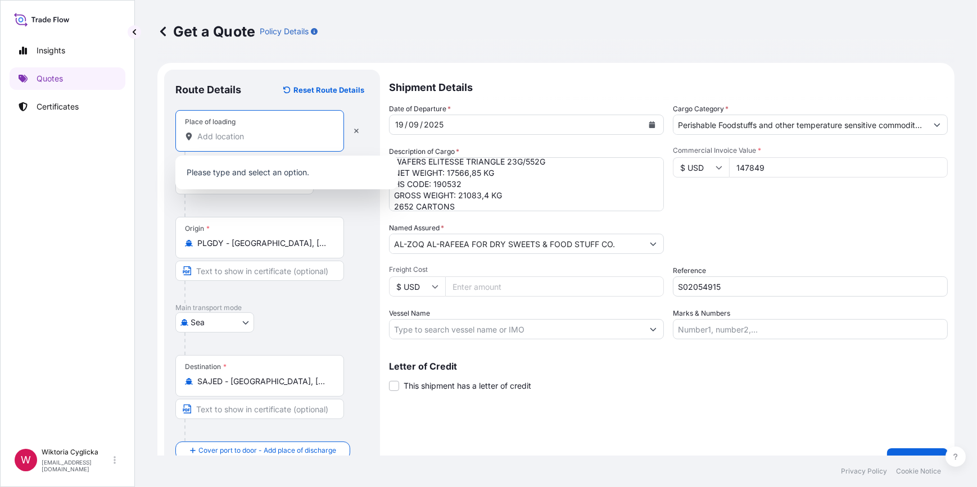
click at [247, 141] on input "Place of loading" at bounding box center [263, 136] width 133 height 11
paste input "WADOWICE"
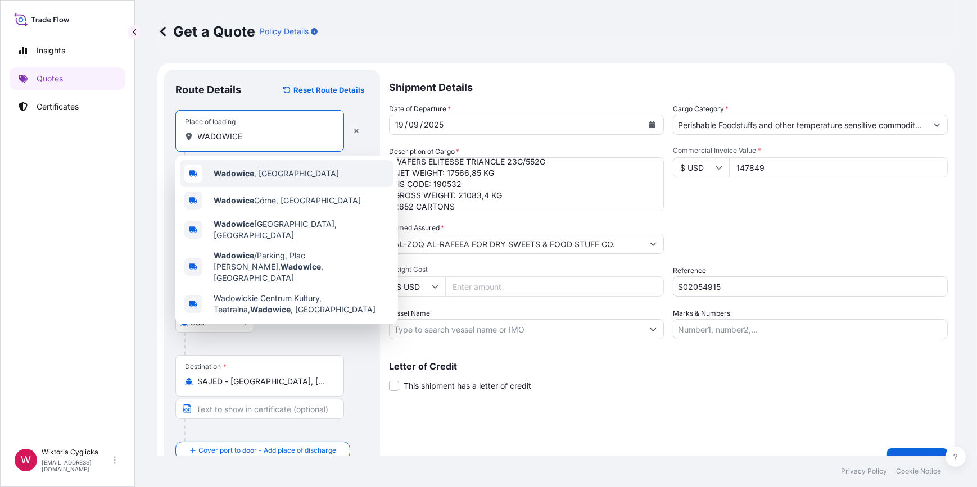
click at [229, 173] on b "Wadowice" at bounding box center [234, 174] width 40 height 10
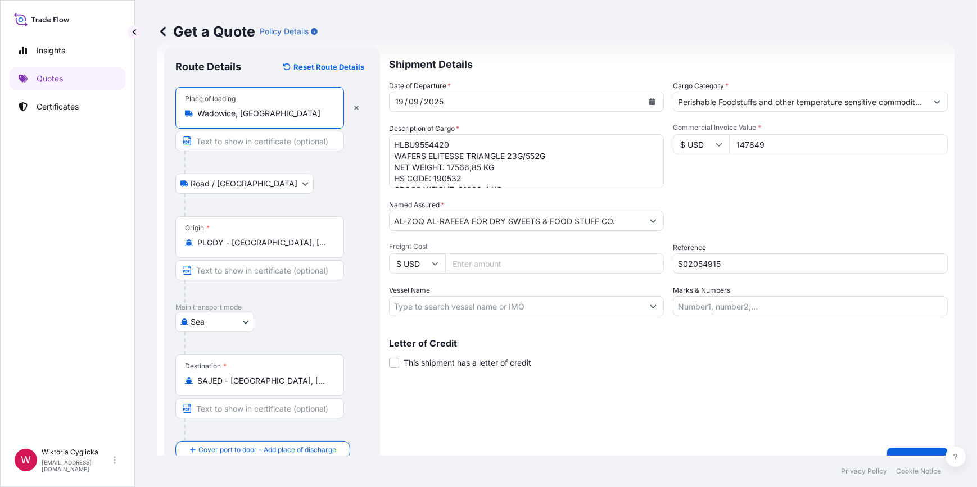
scroll to position [44, 0]
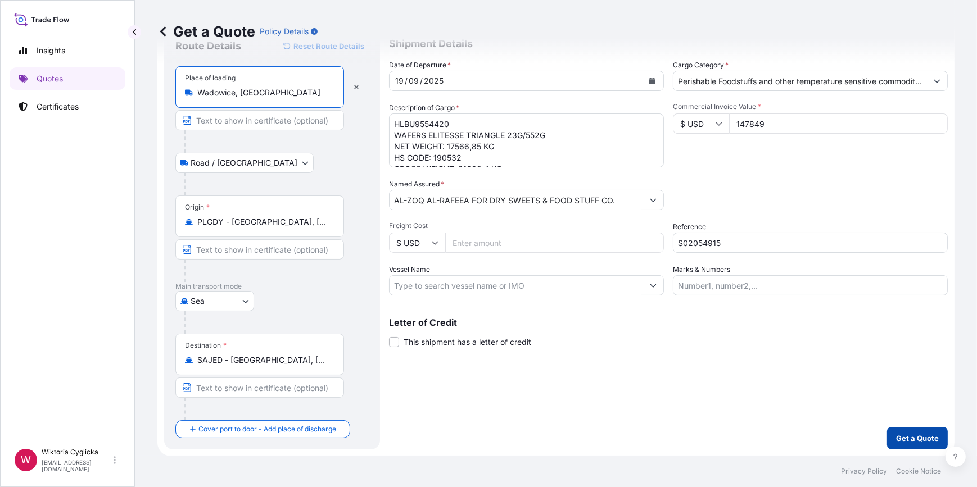
type input "Wadowice, [GEOGRAPHIC_DATA]"
click at [911, 438] on p "Get a Quote" at bounding box center [917, 438] width 43 height 11
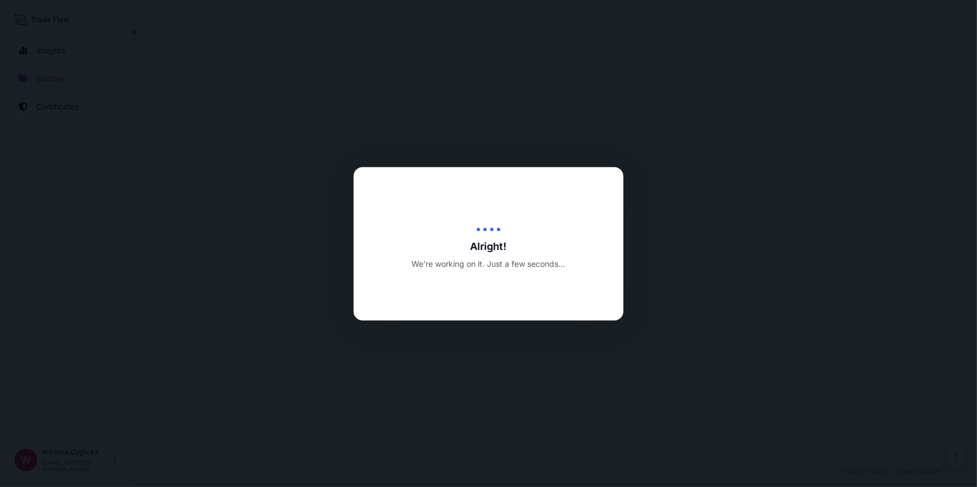
select select "Road / [GEOGRAPHIC_DATA]"
select select "Sea"
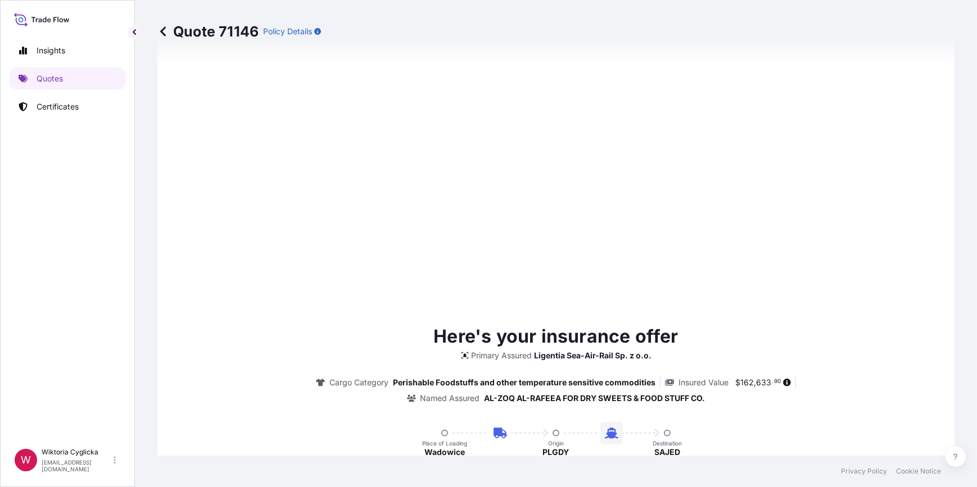
type input "[DATE]"
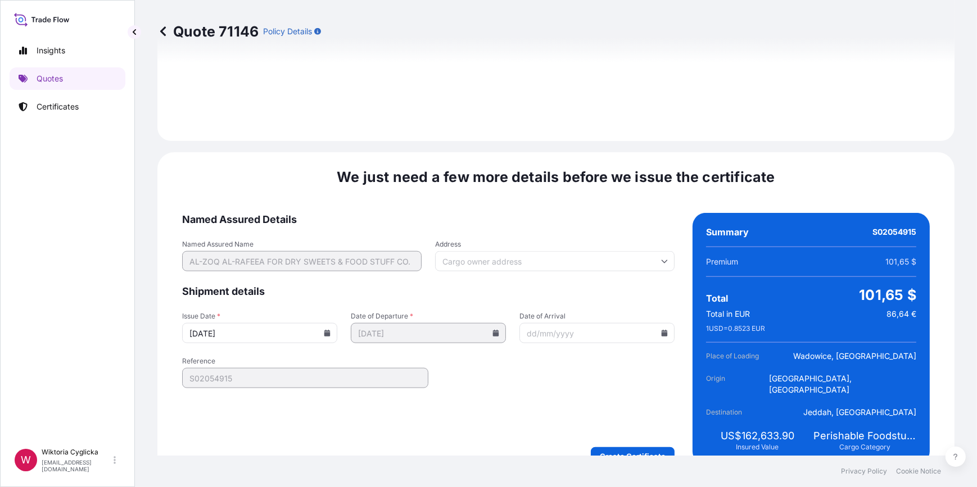
scroll to position [1419, 0]
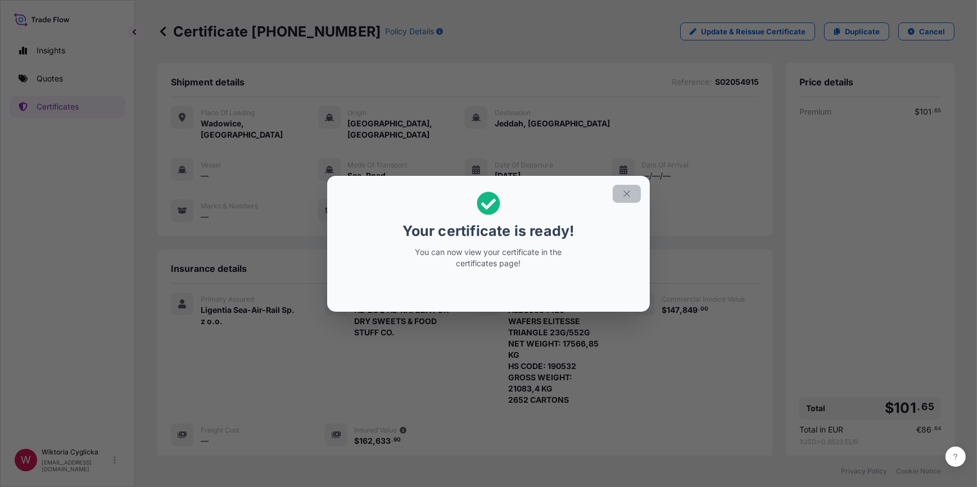
click at [634, 193] on button "button" at bounding box center [627, 194] width 28 height 18
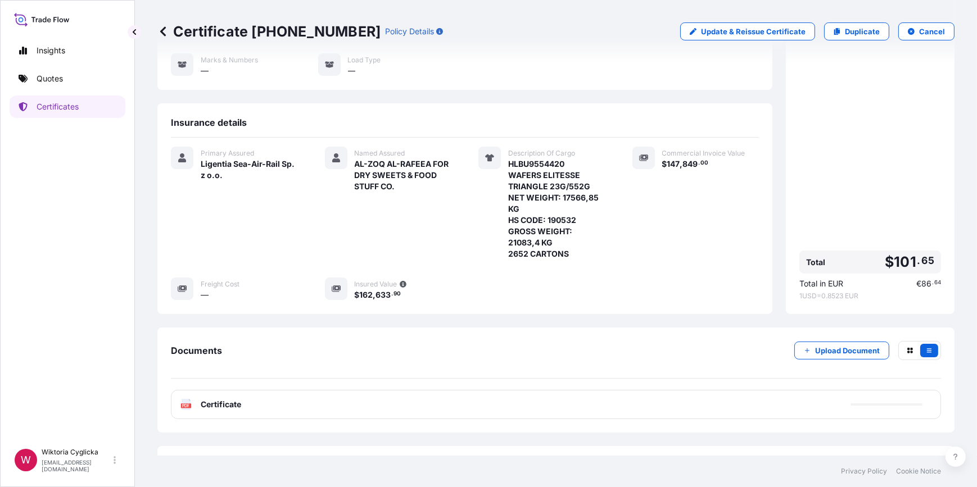
scroll to position [153, 0]
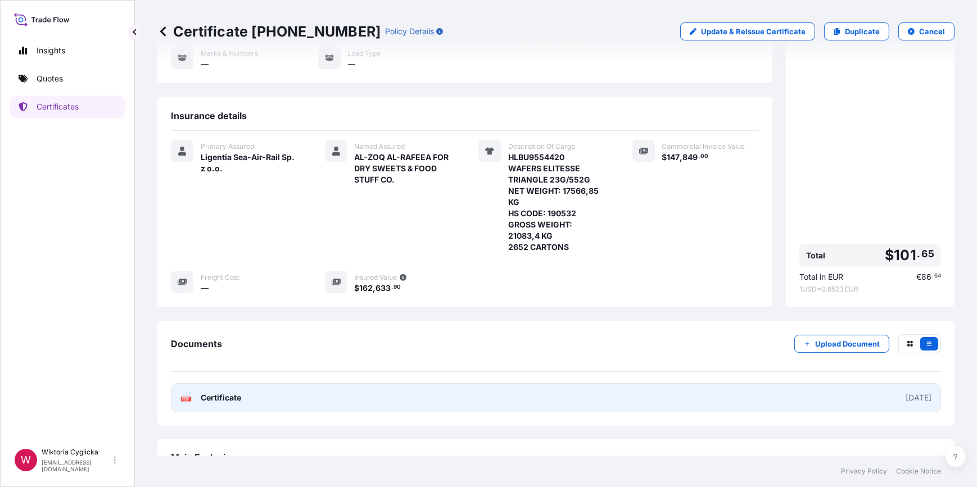
click at [617, 383] on link "PDF Certificate [DATE]" at bounding box center [556, 397] width 770 height 29
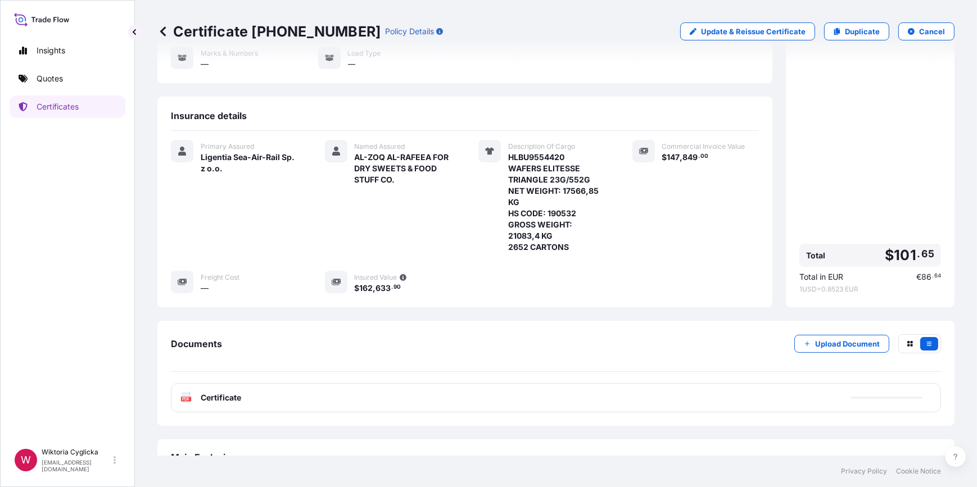
click at [90, 88] on link "Quotes" at bounding box center [68, 78] width 116 height 22
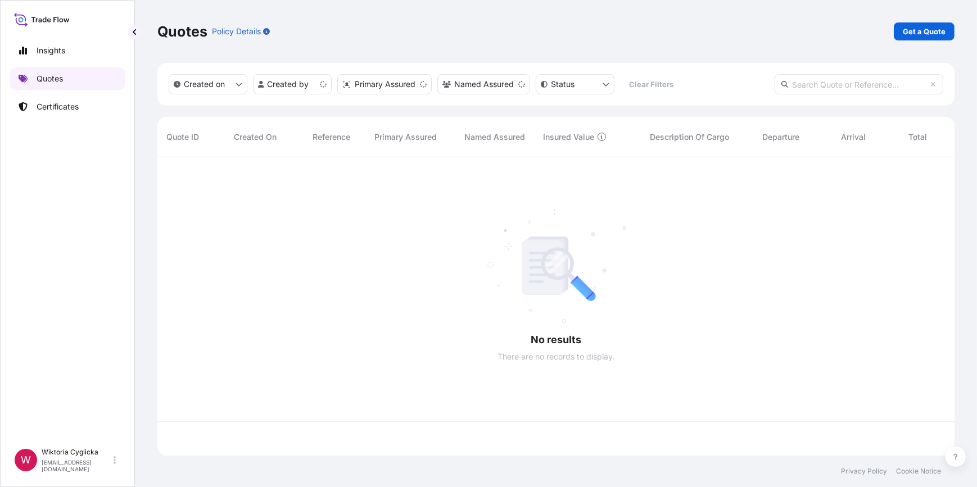
scroll to position [297, 789]
